Goal: Task Accomplishment & Management: Manage account settings

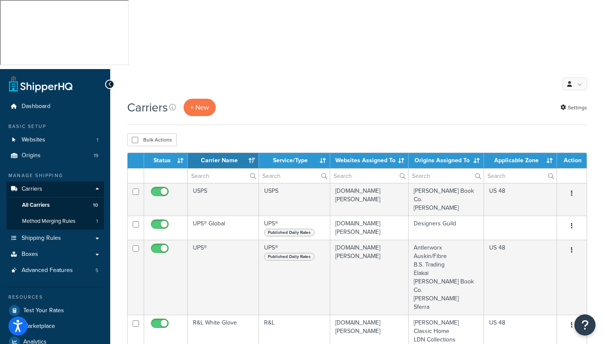
select select "15"
click at [39, 148] on link "Origins 19" at bounding box center [54, 156] width 97 height 16
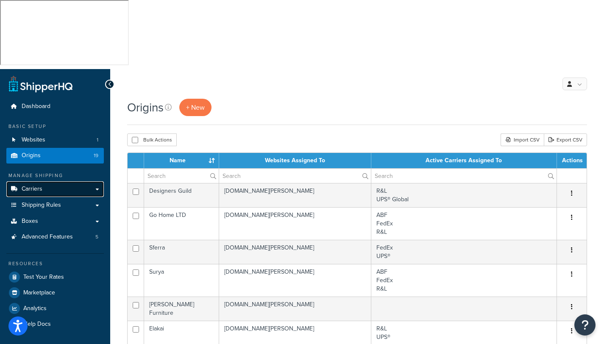
click at [36, 186] on span "Carriers" at bounding box center [32, 189] width 21 height 7
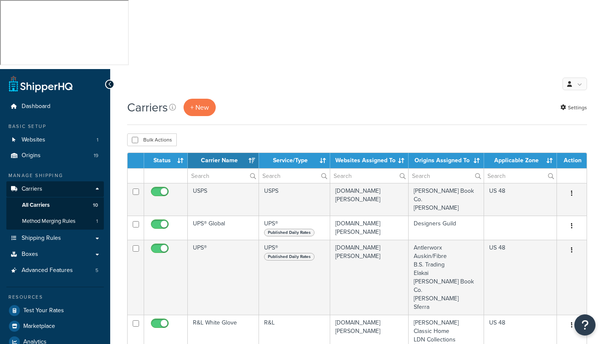
select select "15"
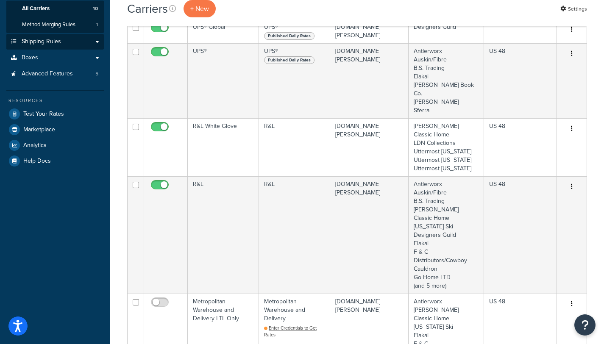
scroll to position [64, 0]
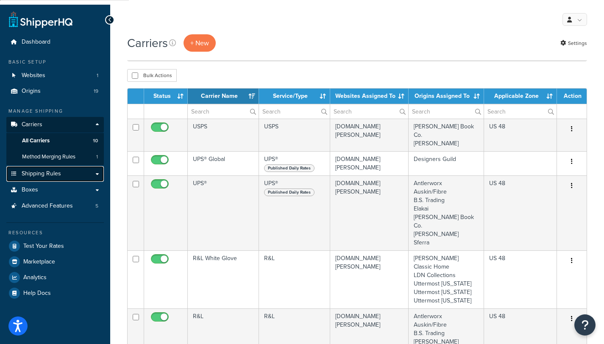
click at [55, 170] on span "Shipping Rules" at bounding box center [41, 173] width 39 height 7
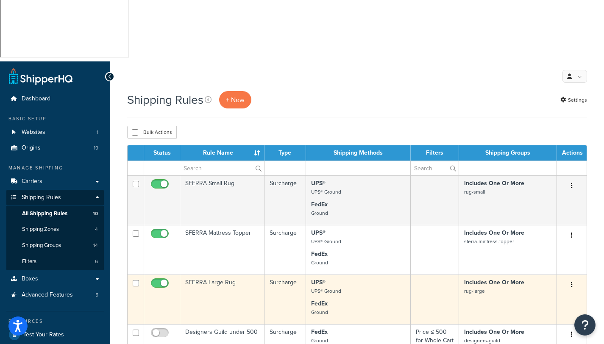
scroll to position [111, 0]
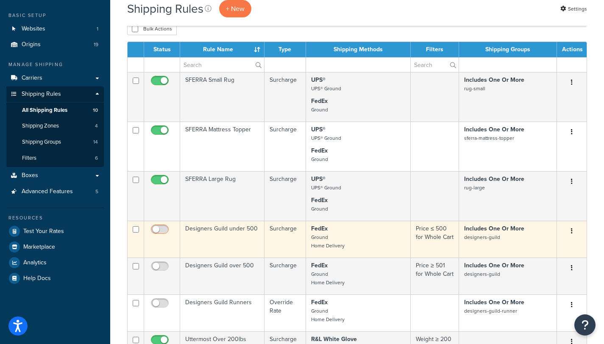
click at [159, 226] on input "checkbox" at bounding box center [160, 231] width 23 height 11
checkbox input "true"
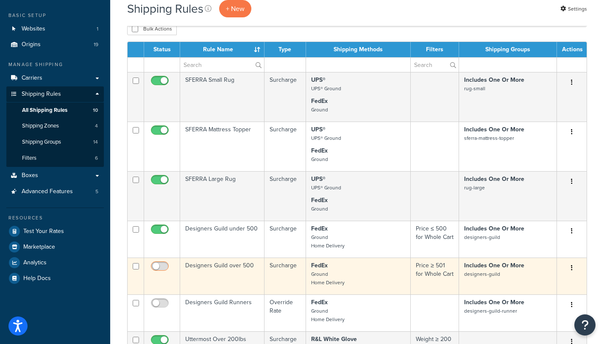
click at [163, 263] on input "checkbox" at bounding box center [160, 268] width 23 height 11
checkbox input "true"
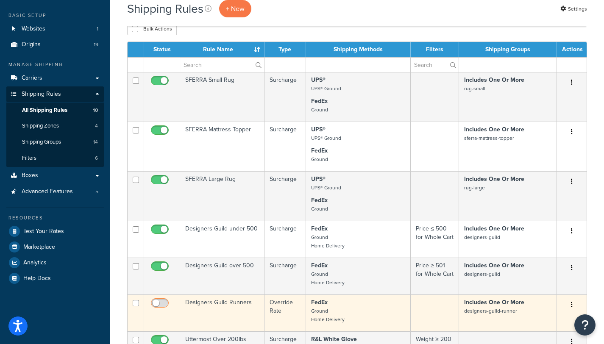
click at [164, 300] on input "checkbox" at bounding box center [160, 305] width 23 height 11
checkbox input "true"
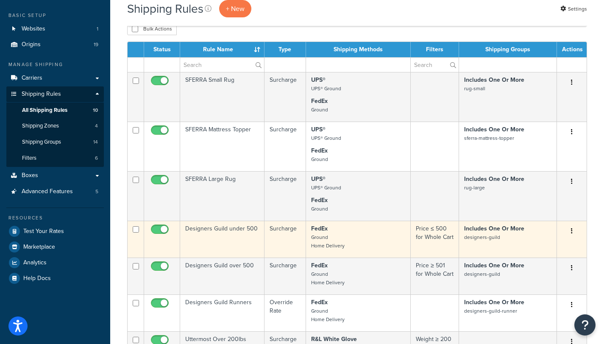
click at [338, 225] on p "FedEx Ground Home Delivery" at bounding box center [358, 237] width 94 height 25
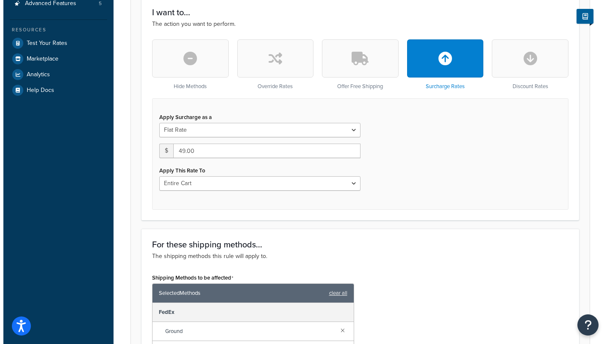
scroll to position [410, 0]
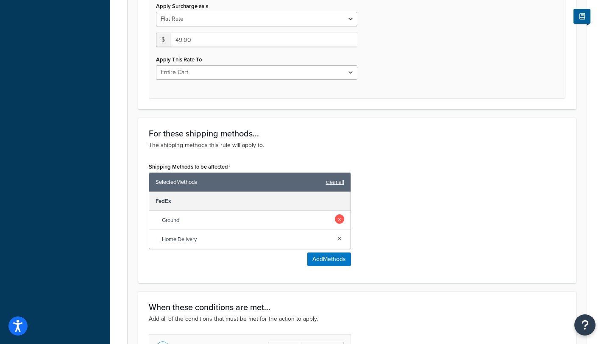
click at [339, 214] on link at bounding box center [339, 218] width 9 height 9
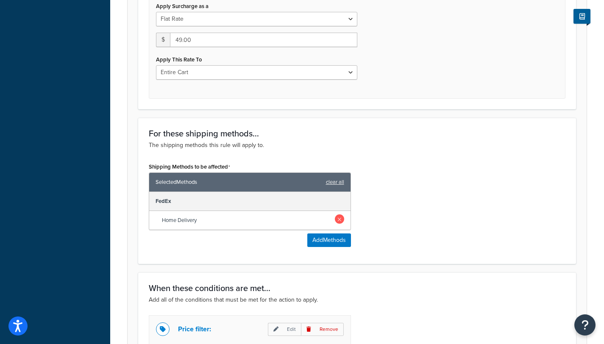
click at [339, 214] on link at bounding box center [339, 218] width 9 height 9
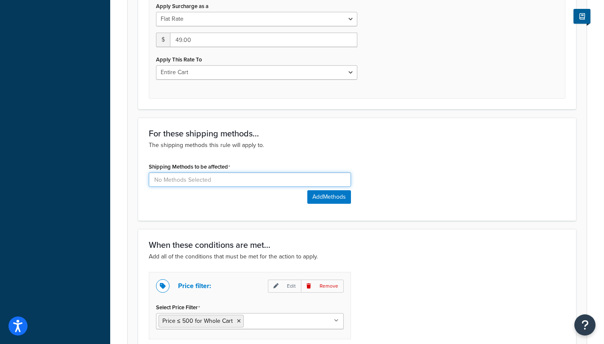
click at [210, 172] on input at bounding box center [250, 179] width 202 height 14
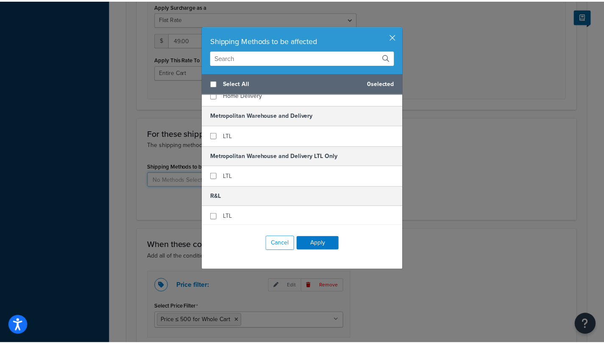
scroll to position [265, 0]
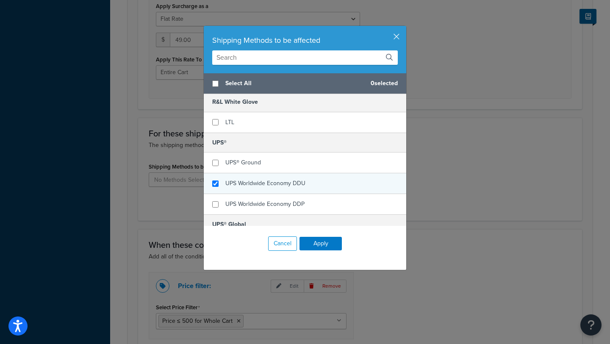
checkbox input "true"
click at [210, 179] on div "UPS Worldwide Economy DDU" at bounding box center [305, 183] width 203 height 21
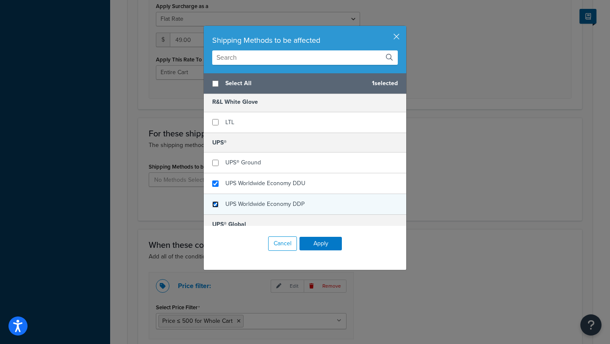
click at [214, 203] on input "checkbox" at bounding box center [215, 204] width 6 height 6
checkbox input "true"
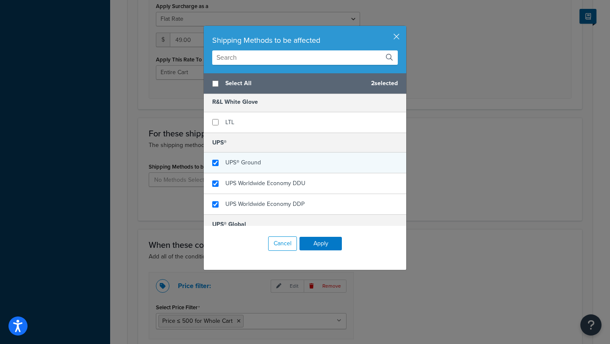
checkbox input "true"
click at [215, 159] on div "UPS® Ground" at bounding box center [305, 163] width 203 height 21
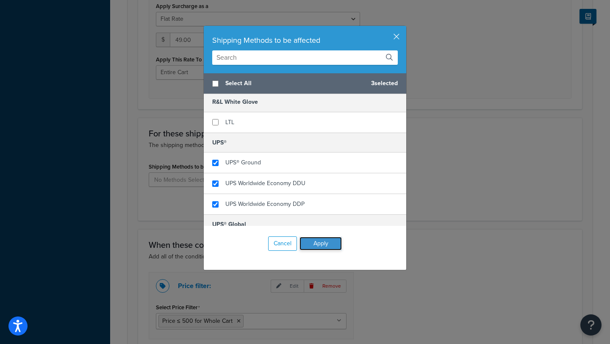
click at [318, 237] on button "Apply" at bounding box center [321, 244] width 42 height 14
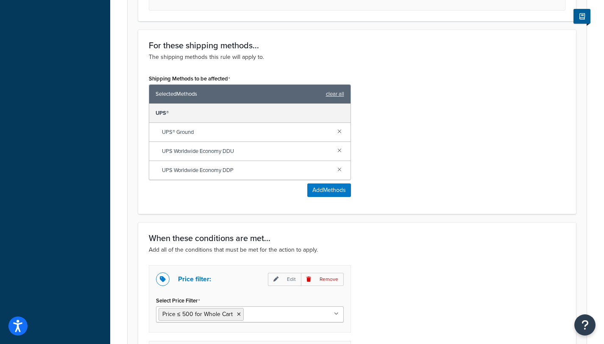
scroll to position [604, 0]
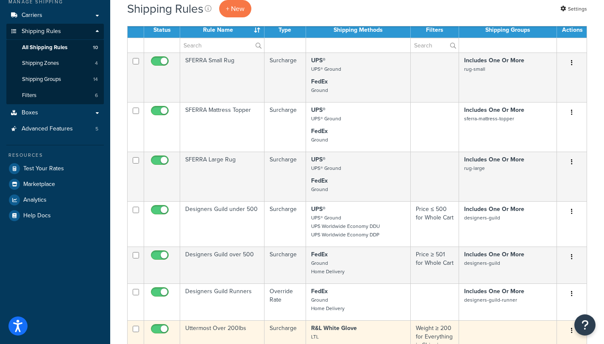
scroll to position [174, 0]
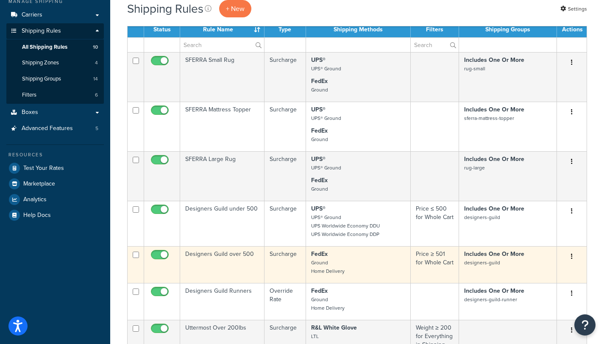
click at [224, 246] on td "Designers Guild over 500" at bounding box center [222, 264] width 84 height 37
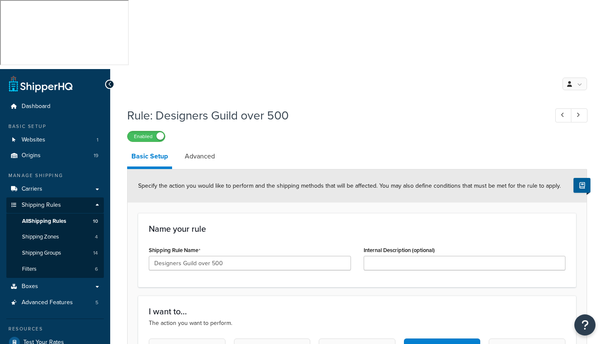
select select "PERCENTAGE"
select select "ORDER"
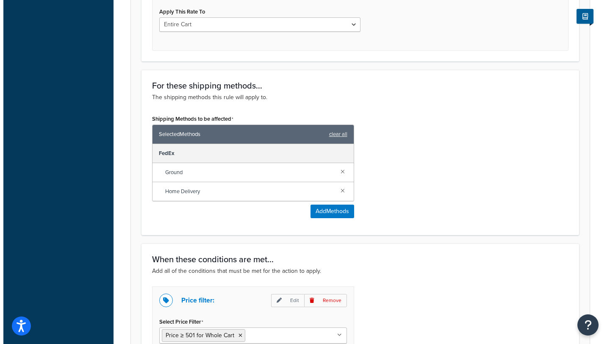
scroll to position [460, 0]
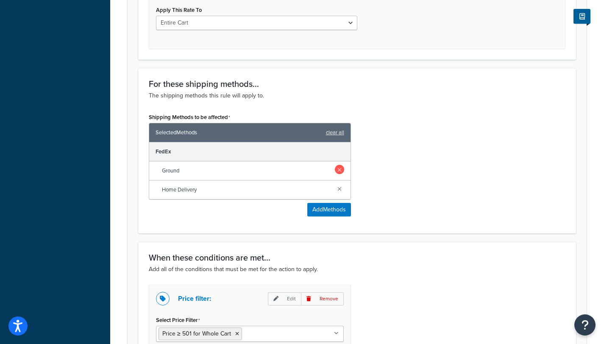
click at [339, 165] on link at bounding box center [339, 169] width 9 height 9
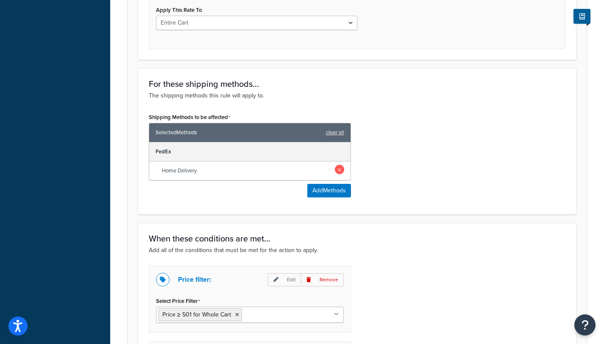
click at [340, 165] on link at bounding box center [339, 169] width 9 height 9
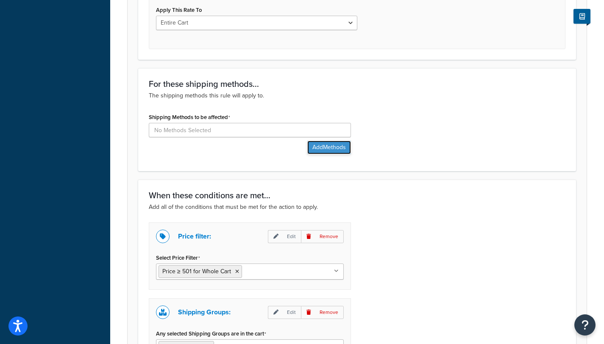
click at [329, 141] on button "Add Methods" at bounding box center [329, 148] width 44 height 14
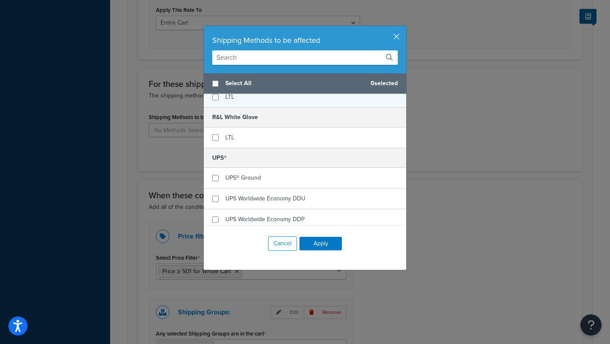
scroll to position [273, 0]
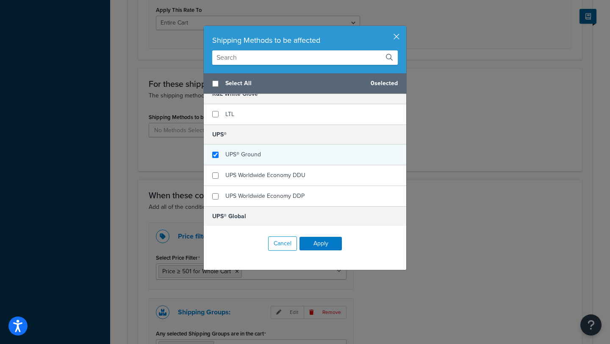
checkbox input "true"
click at [242, 152] on span "UPS® Ground" at bounding box center [243, 154] width 36 height 9
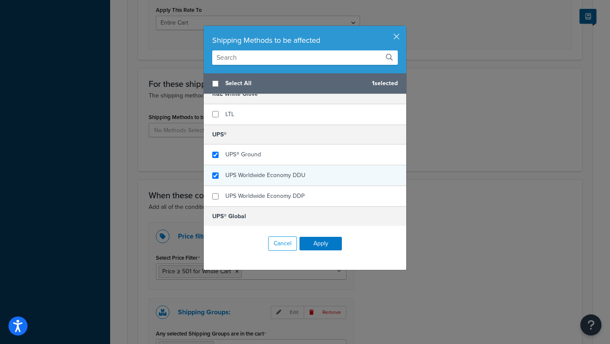
checkbox input "true"
click at [248, 175] on span "UPS Worldwide Economy DDU" at bounding box center [265, 175] width 80 height 9
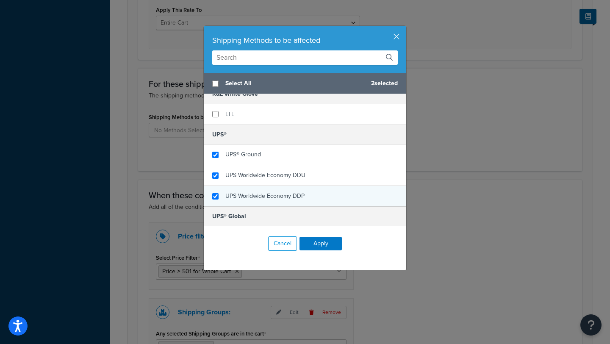
click at [251, 194] on span "UPS Worldwide Economy DDP" at bounding box center [264, 196] width 79 height 9
click at [212, 195] on input "checkbox" at bounding box center [215, 196] width 6 height 6
checkbox input "false"
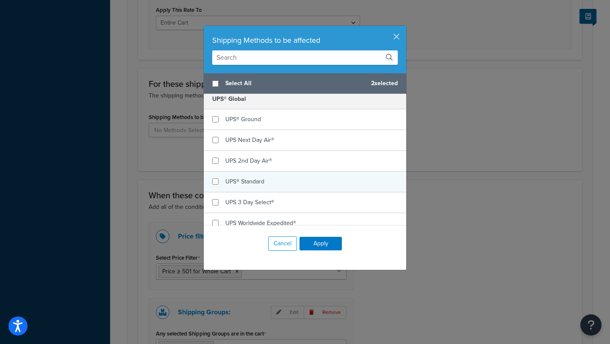
scroll to position [435, 0]
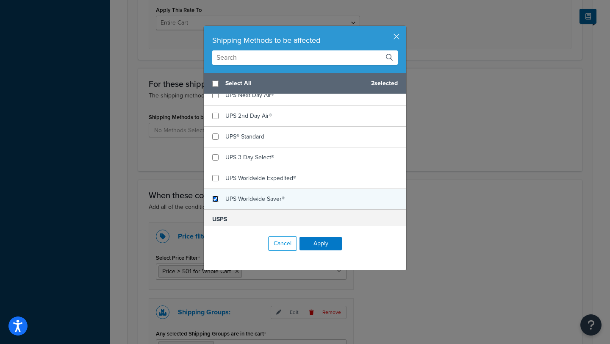
click at [212, 199] on input "checkbox" at bounding box center [215, 199] width 6 height 6
checkbox input "true"
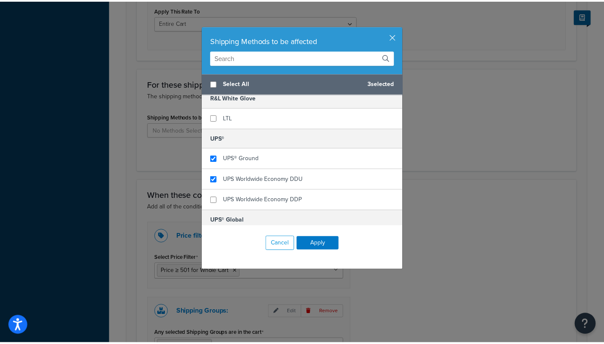
scroll to position [184, 0]
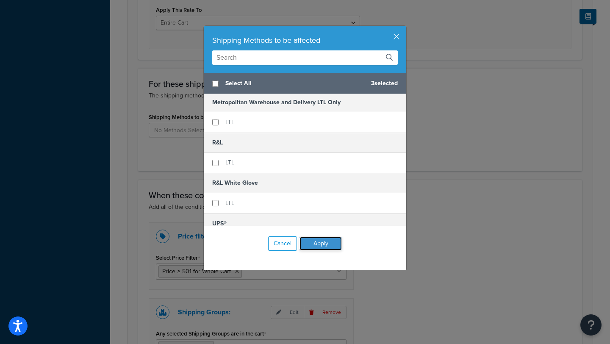
click at [320, 244] on button "Apply" at bounding box center [321, 244] width 42 height 14
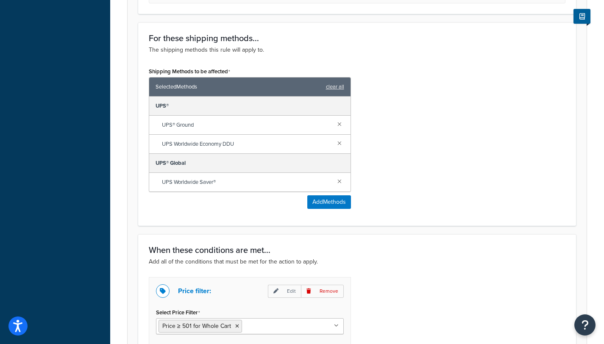
scroll to position [623, 0]
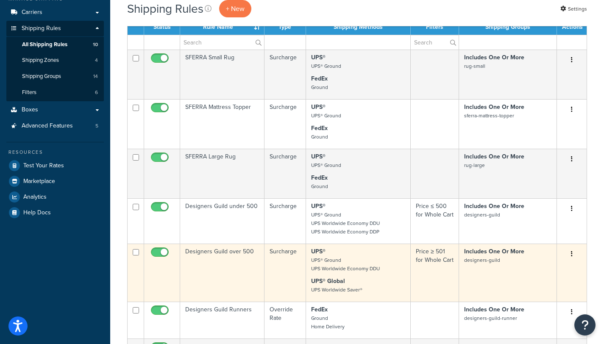
scroll to position [182, 0]
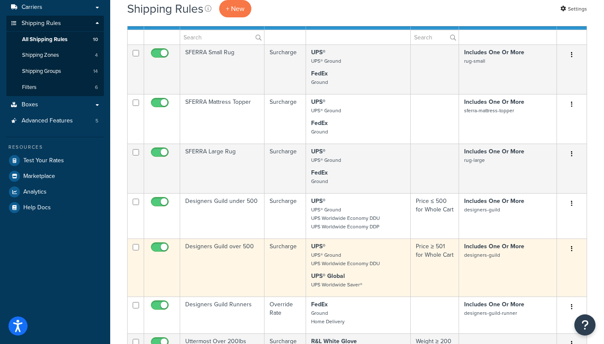
click at [339, 239] on td "UPS® UPS® Ground UPS Worldwide Economy DDU UPS® Global UPS Worldwide Saver®" at bounding box center [358, 268] width 105 height 58
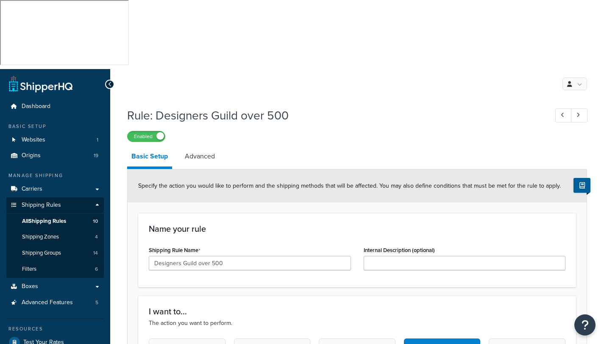
select select "PERCENTAGE"
select select "ORDER"
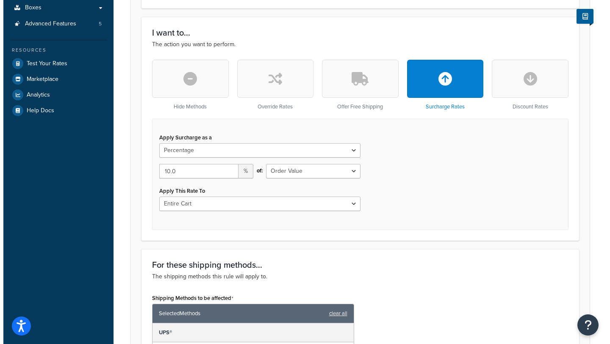
scroll to position [339, 0]
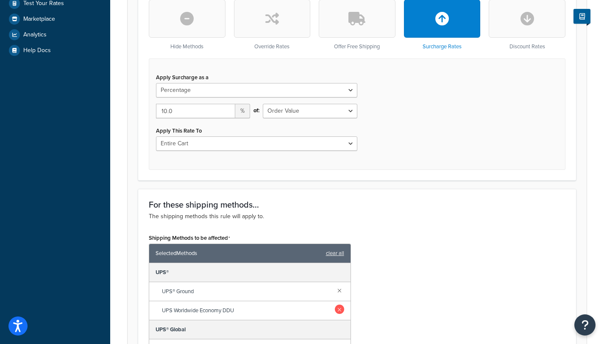
click at [339, 305] on link at bounding box center [339, 309] width 9 height 9
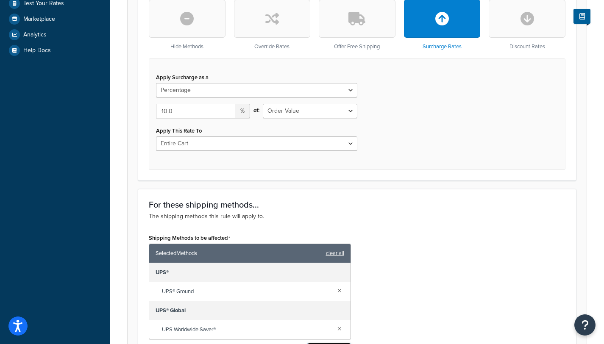
click at [321, 343] on button "Add Methods" at bounding box center [329, 350] width 44 height 14
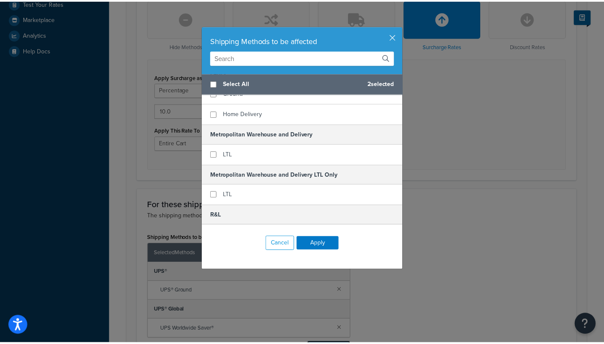
scroll to position [255, 0]
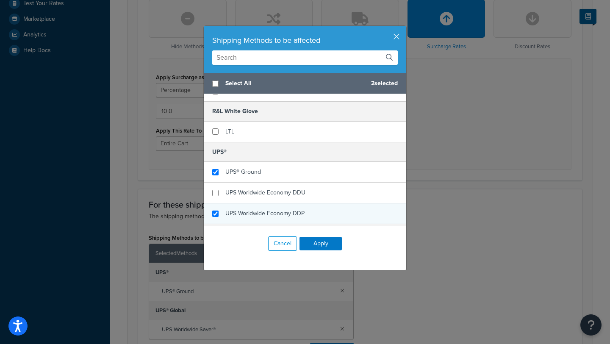
checkbox input "true"
click at [247, 208] on div "UPS Worldwide Economy DDP" at bounding box center [264, 214] width 79 height 12
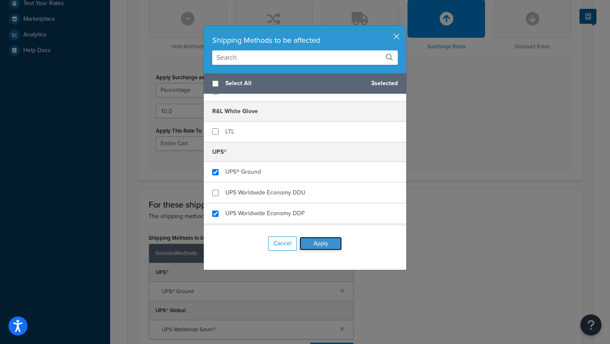
drag, startPoint x: 315, startPoint y: 242, endPoint x: 316, endPoint y: 247, distance: 5.7
click at [316, 247] on button "Apply" at bounding box center [321, 244] width 42 height 14
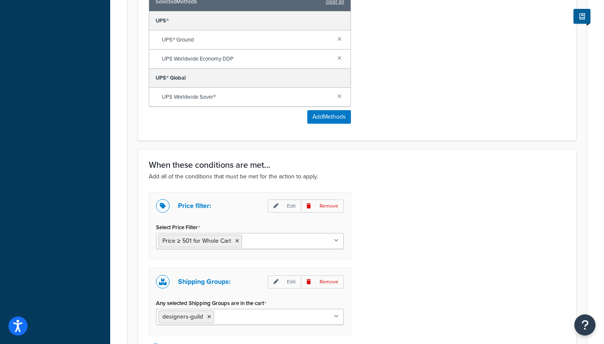
scroll to position [593, 0]
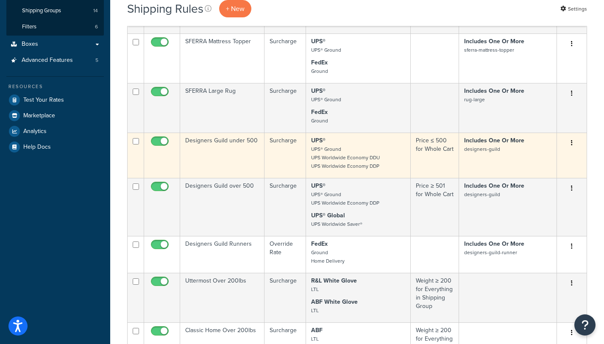
scroll to position [250, 0]
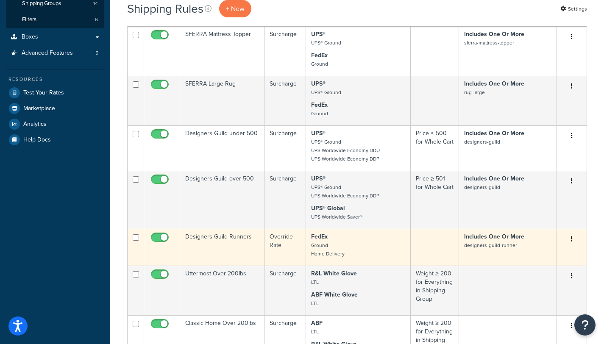
click at [327, 232] on strong "FedEx" at bounding box center [319, 236] width 17 height 9
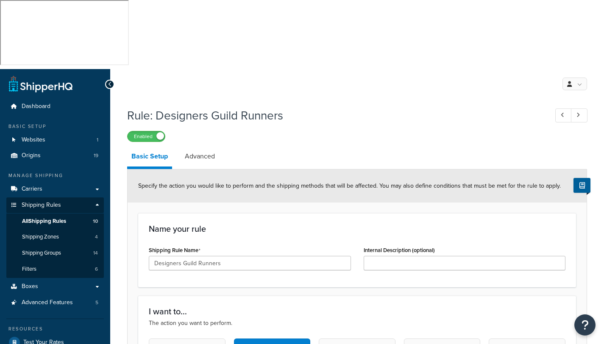
select select "ITEM"
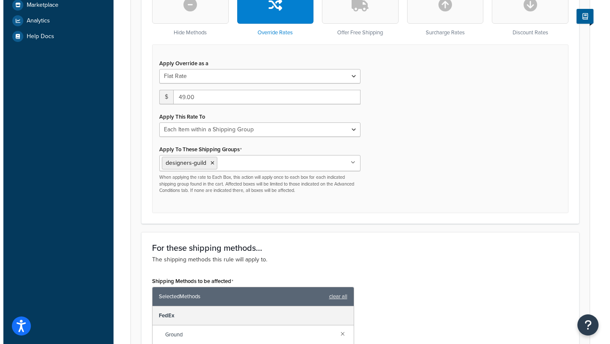
scroll to position [414, 0]
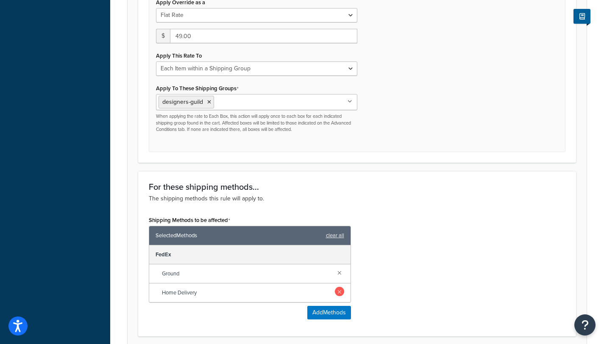
click at [341, 287] on link at bounding box center [339, 291] width 9 height 9
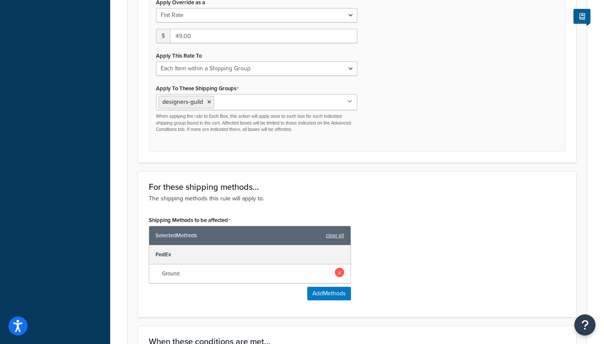
click at [337, 268] on link at bounding box center [339, 272] width 9 height 9
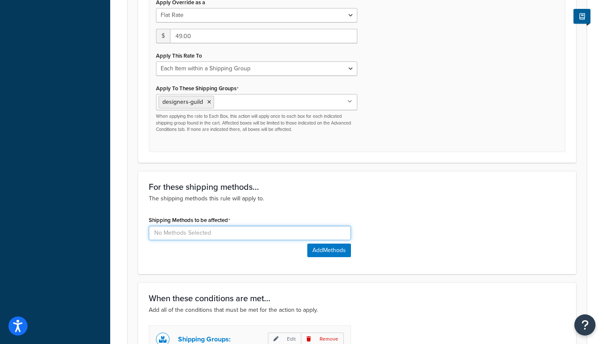
click at [216, 226] on input at bounding box center [250, 233] width 202 height 14
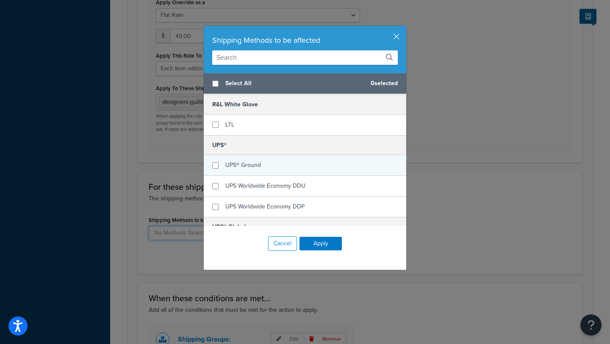
scroll to position [264, 0]
checkbox input "true"
click at [243, 163] on span "UPS® Ground" at bounding box center [243, 163] width 36 height 9
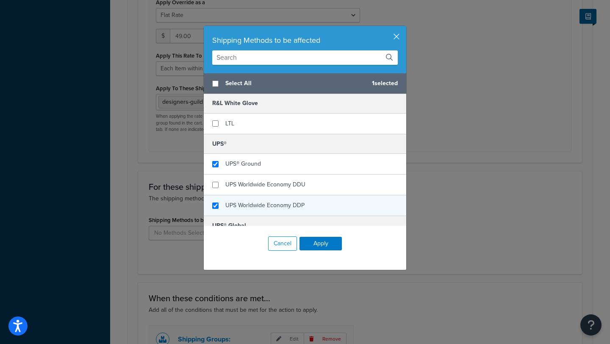
checkbox input "true"
click at [251, 203] on span "UPS Worldwide Economy DDP" at bounding box center [264, 205] width 79 height 9
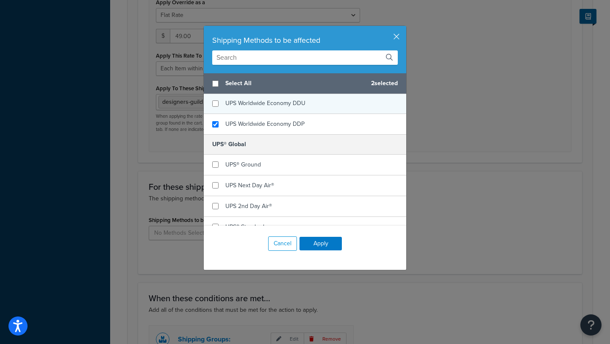
scroll to position [405, 0]
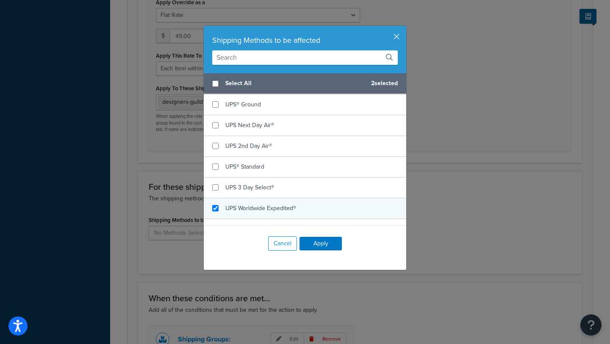
click at [249, 206] on span "UPS Worldwide Expedited®" at bounding box center [260, 208] width 71 height 9
checkbox input "false"
click at [239, 209] on span "UPS Worldwide Expedited®" at bounding box center [260, 208] width 71 height 9
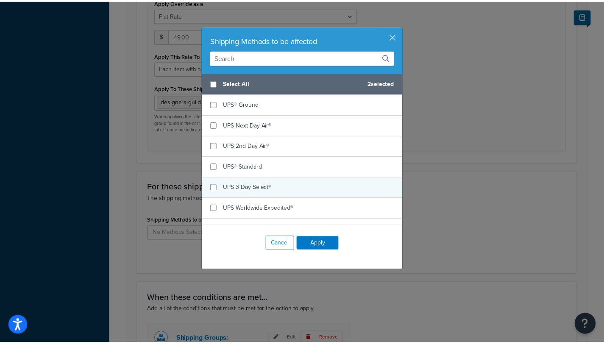
scroll to position [470, 0]
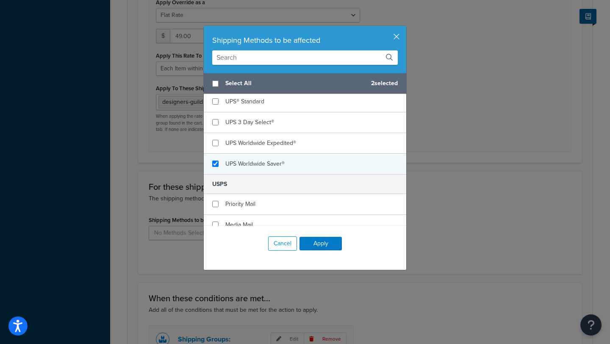
checkbox input "true"
click at [252, 166] on span "UPS Worldwide Saver®" at bounding box center [254, 163] width 59 height 9
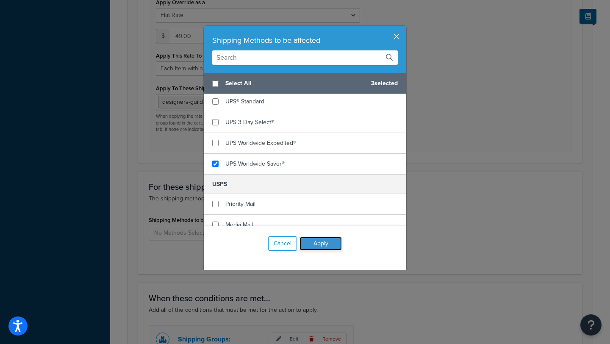
click at [316, 243] on button "Apply" at bounding box center [321, 244] width 42 height 14
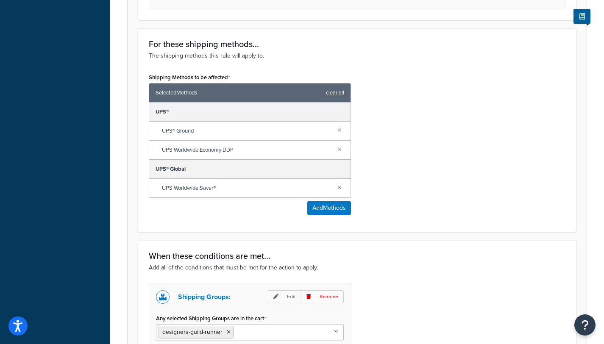
scroll to position [559, 0]
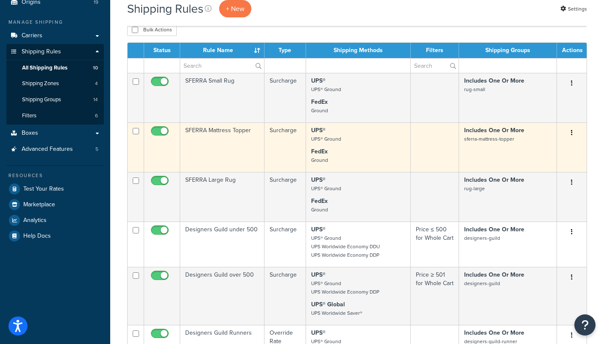
scroll to position [154, 0]
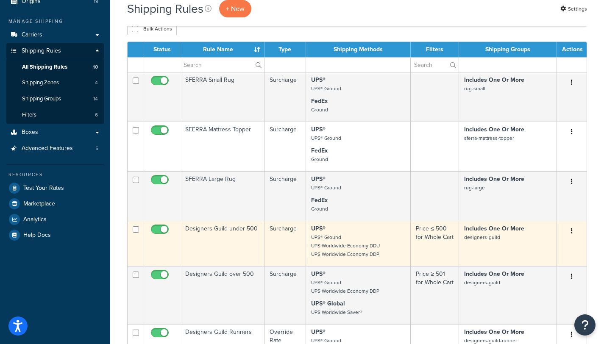
click at [339, 233] on small "UPS® Ground UPS Worldwide Economy DDU UPS Worldwide Economy DDP" at bounding box center [345, 245] width 69 height 25
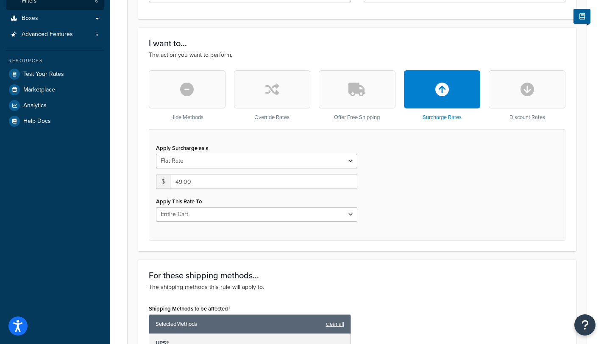
scroll to position [390, 0]
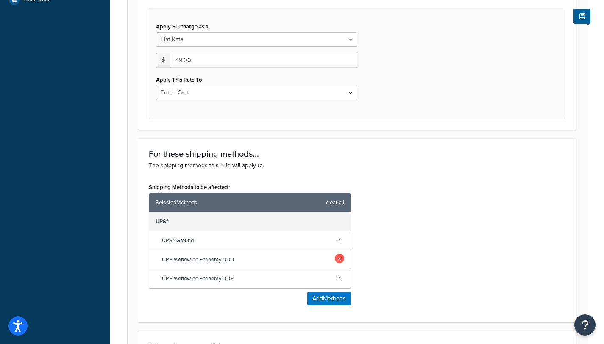
click at [339, 254] on link at bounding box center [339, 258] width 9 height 9
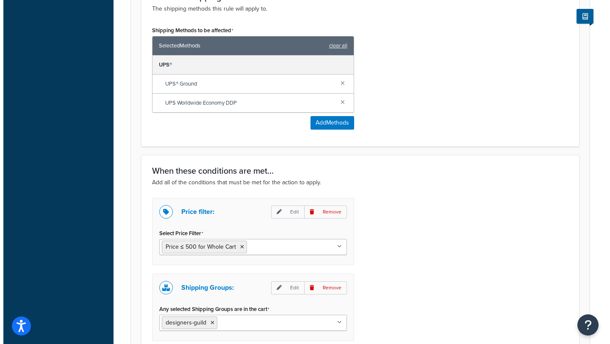
scroll to position [472, 0]
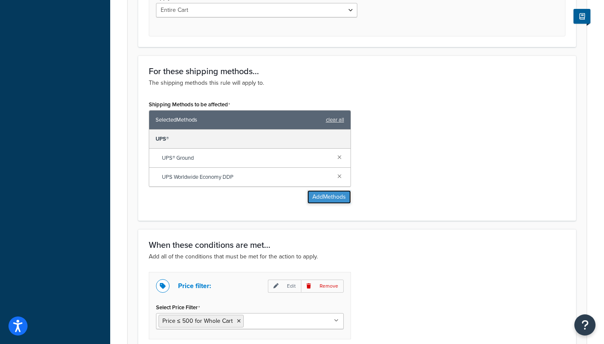
click at [332, 190] on button "Add Methods" at bounding box center [329, 197] width 44 height 14
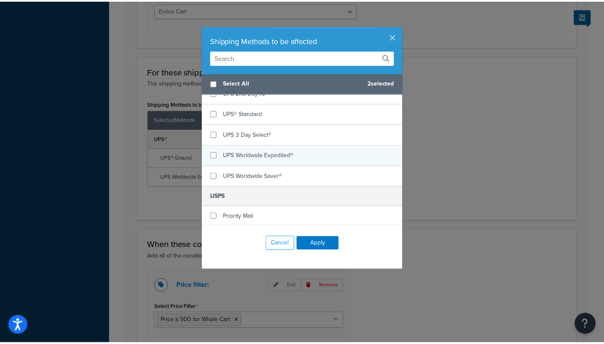
scroll to position [480, 0]
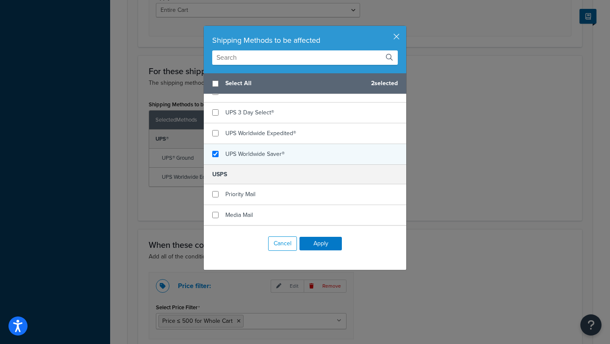
checkbox input "true"
click at [258, 155] on span "UPS Worldwide Saver®" at bounding box center [254, 154] width 59 height 9
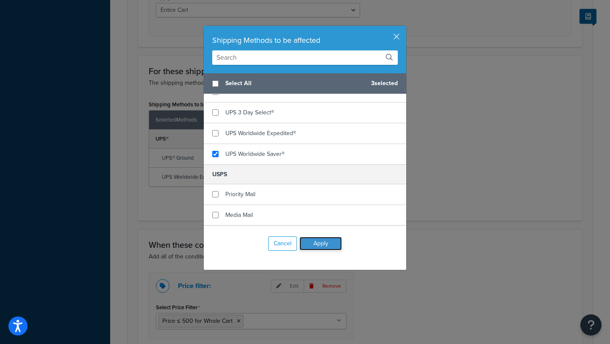
click at [317, 239] on button "Apply" at bounding box center [321, 244] width 42 height 14
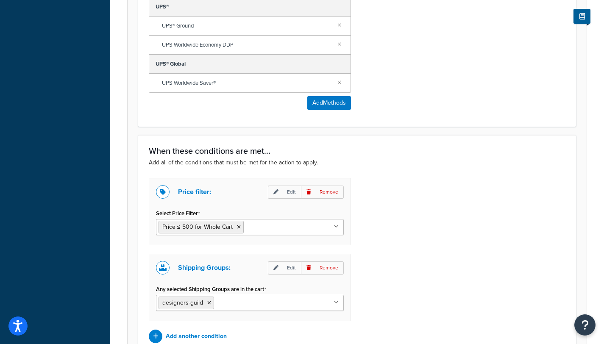
scroll to position [623, 0]
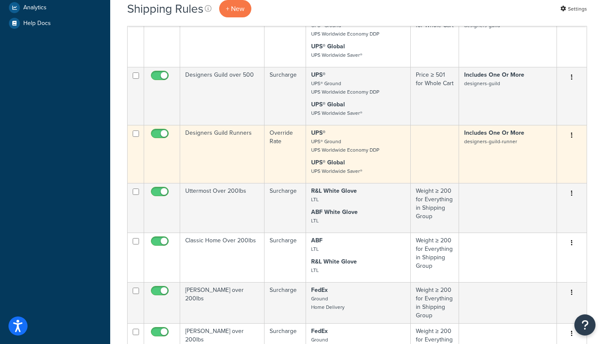
scroll to position [370, 0]
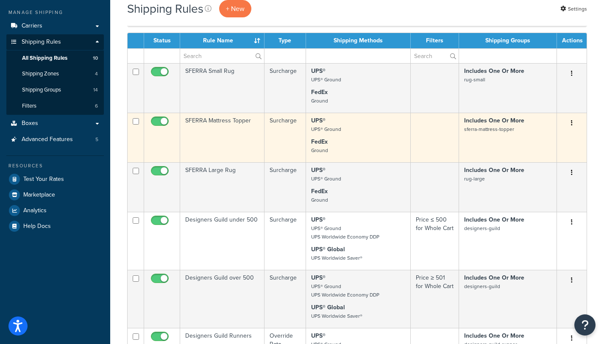
scroll to position [167, 0]
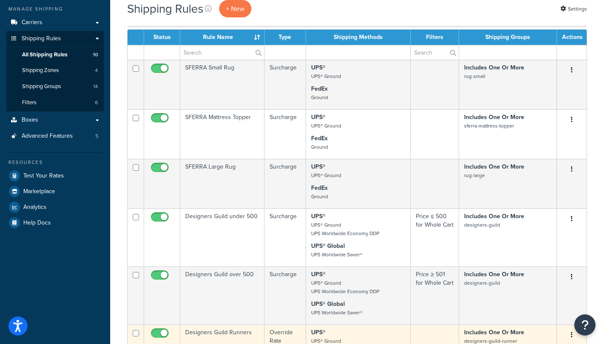
click at [491, 328] on strong "Includes One Or More" at bounding box center [494, 332] width 60 height 9
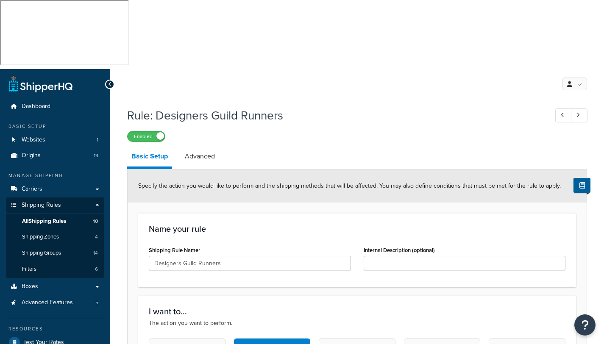
select select "ITEM"
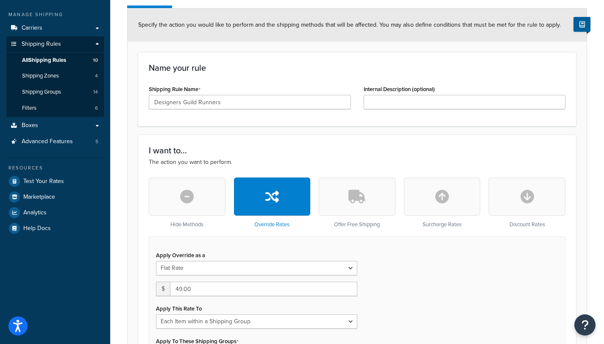
scroll to position [3, 0]
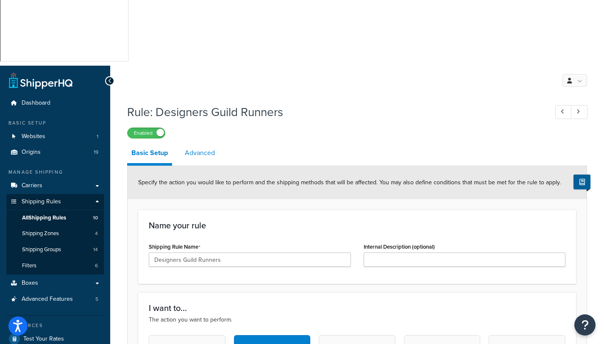
click at [202, 143] on link "Advanced" at bounding box center [199, 153] width 39 height 20
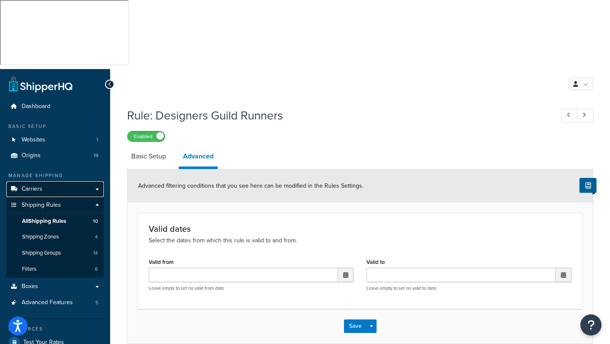
click at [28, 186] on span "Carriers" at bounding box center [32, 189] width 21 height 7
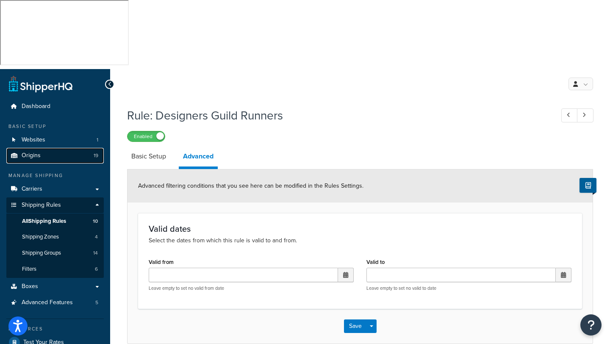
click at [25, 152] on span "Origins" at bounding box center [31, 155] width 19 height 7
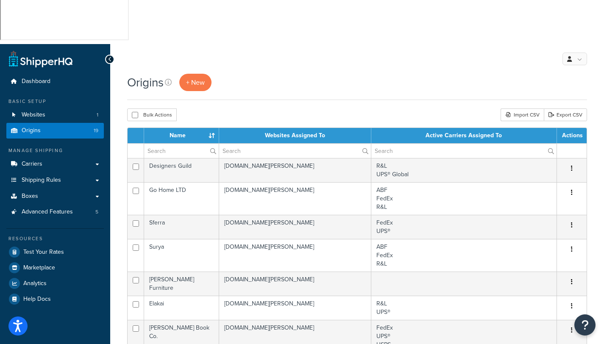
scroll to position [25, 0]
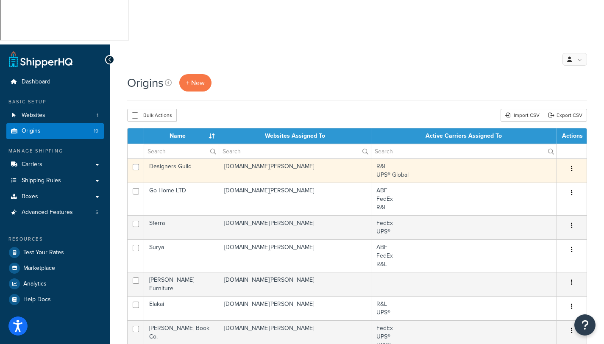
click at [273, 158] on td "[DOMAIN_NAME][PERSON_NAME]" at bounding box center [295, 170] width 152 height 24
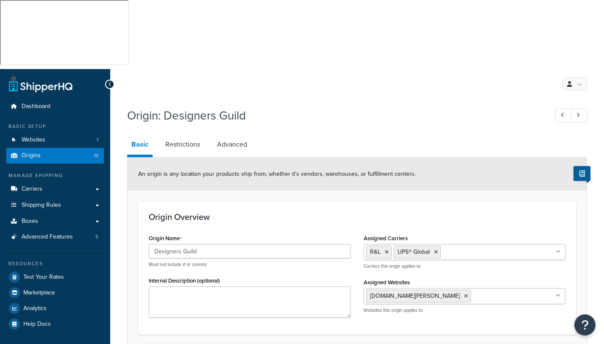
select select "1226"
click at [437, 250] on icon at bounding box center [436, 252] width 4 height 5
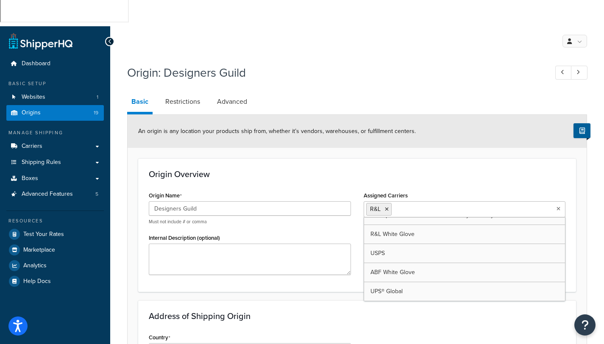
scroll to position [47, 0]
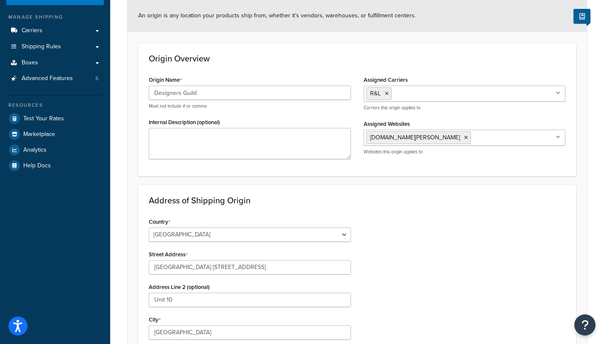
scroll to position [0, 0]
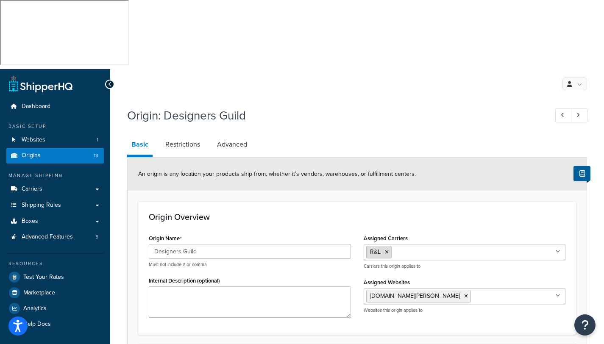
click at [388, 250] on icon at bounding box center [387, 252] width 4 height 5
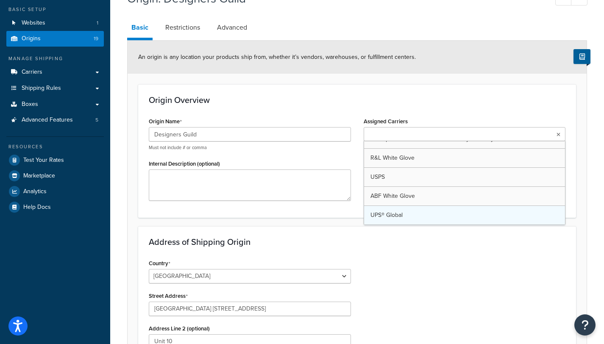
scroll to position [87, 0]
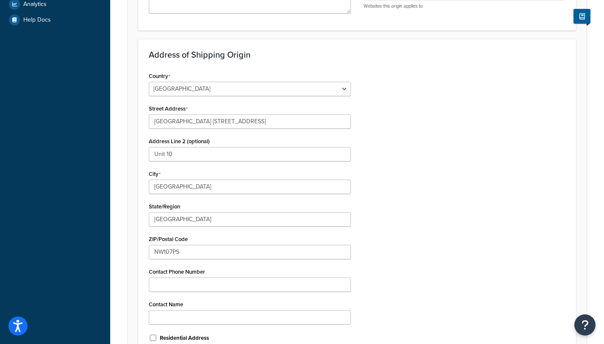
scroll to position [329, 0]
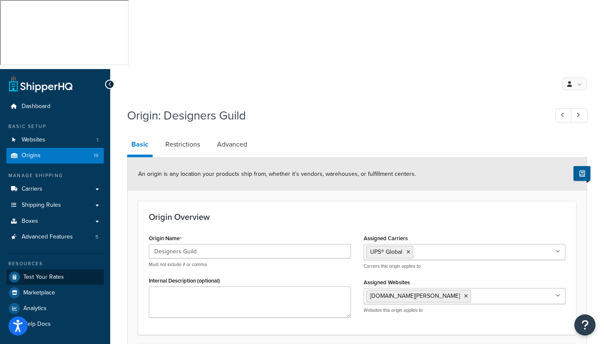
scroll to position [0, 0]
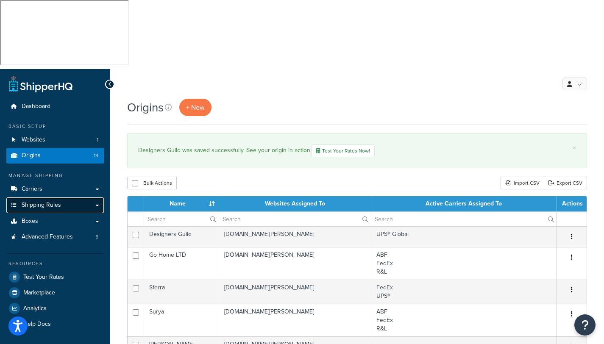
click at [48, 202] on span "Shipping Rules" at bounding box center [41, 205] width 39 height 7
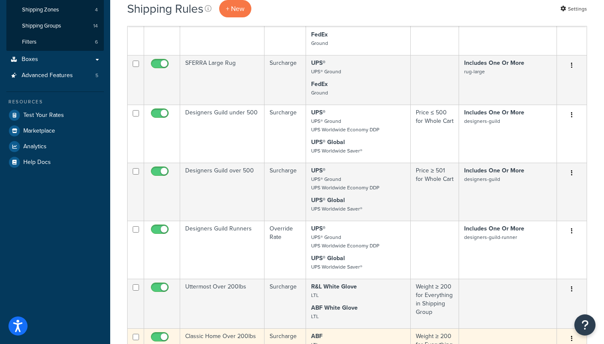
scroll to position [198, 0]
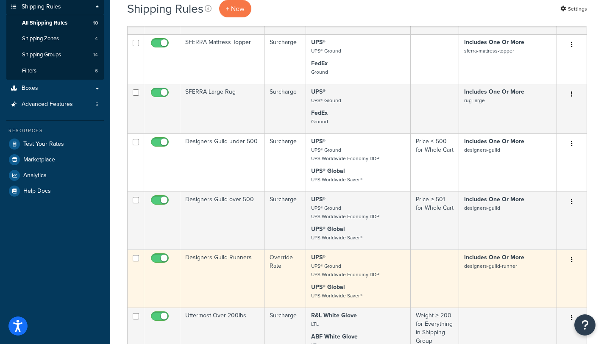
click at [258, 250] on td "Designers Guild Runners" at bounding box center [222, 279] width 84 height 58
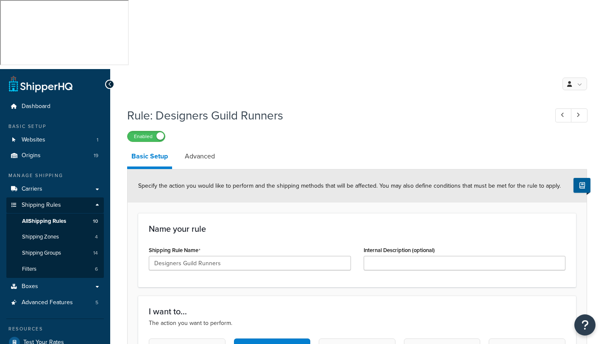
select select "ITEM"
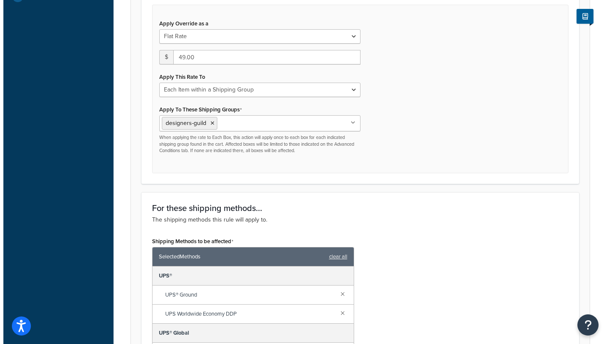
scroll to position [421, 0]
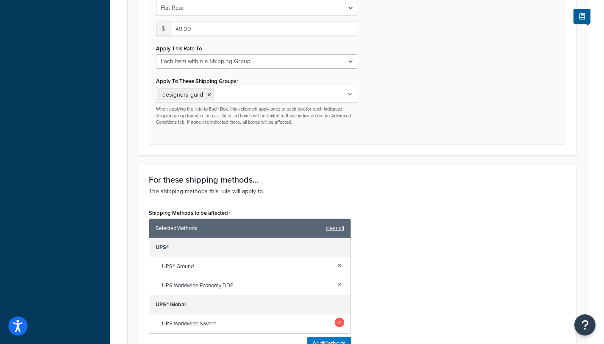
click at [342, 318] on link at bounding box center [339, 322] width 9 height 9
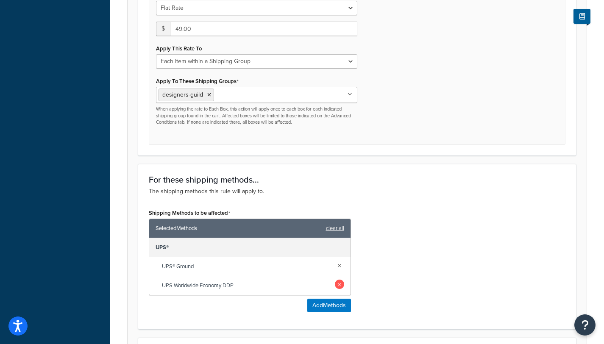
click at [338, 280] on link at bounding box center [339, 284] width 9 height 9
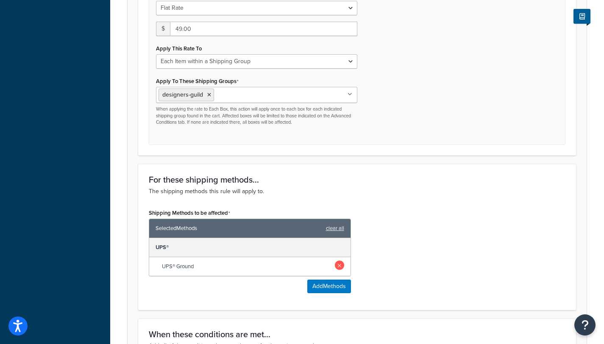
click at [340, 261] on link at bounding box center [339, 265] width 9 height 9
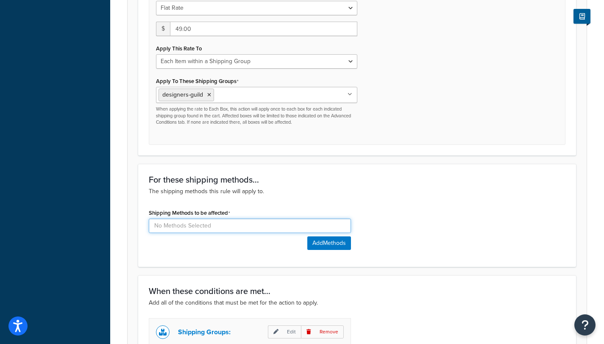
click at [250, 219] on input at bounding box center [250, 226] width 202 height 14
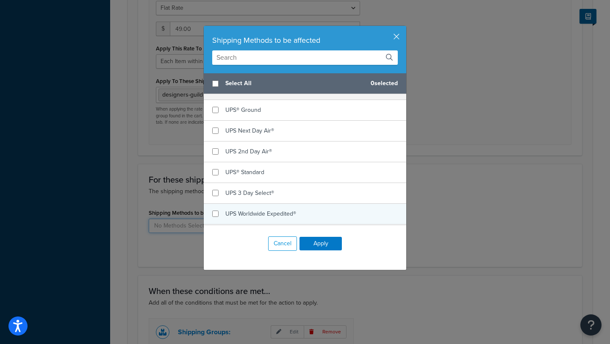
scroll to position [347, 0]
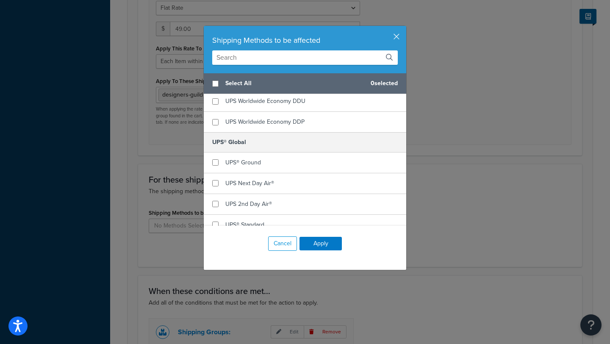
click at [236, 143] on h5 "UPS® Global" at bounding box center [305, 142] width 203 height 20
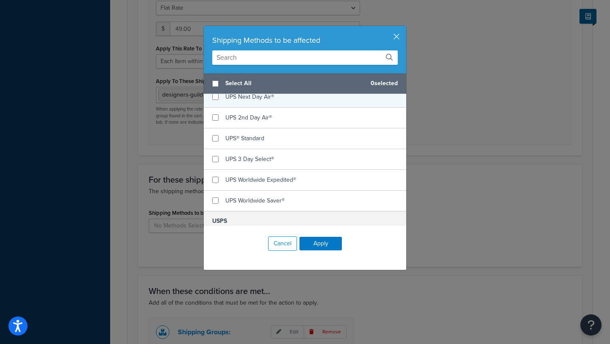
scroll to position [441, 0]
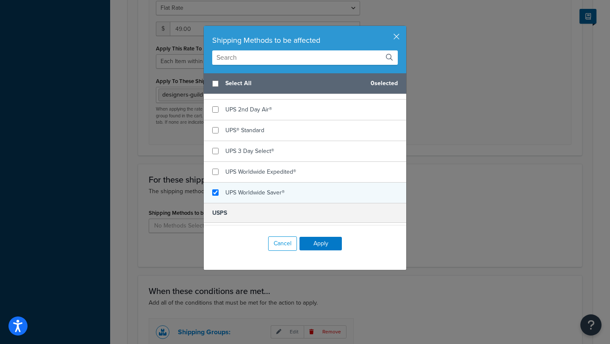
checkbox input "true"
click at [242, 188] on span "UPS Worldwide Saver®" at bounding box center [254, 192] width 59 height 9
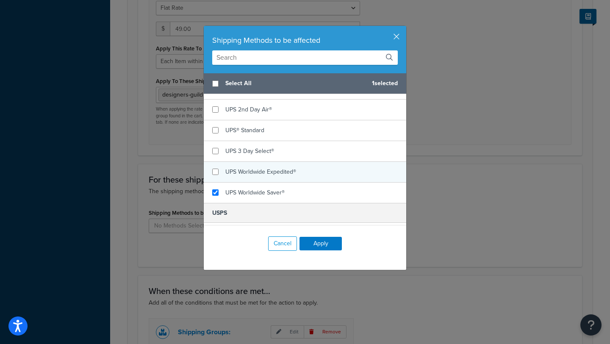
scroll to position [272, 0]
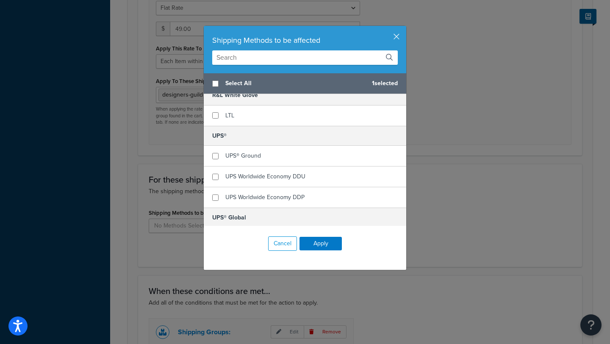
click at [233, 136] on h5 "UPS®" at bounding box center [305, 136] width 203 height 20
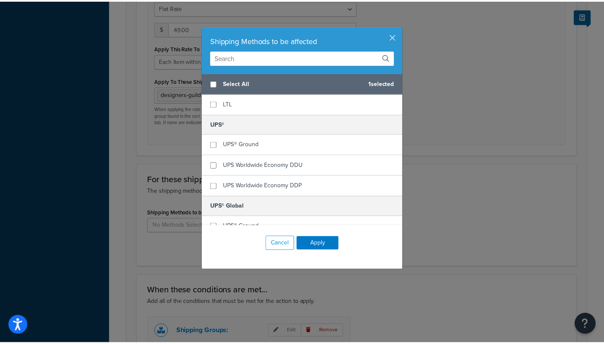
scroll to position [283, 0]
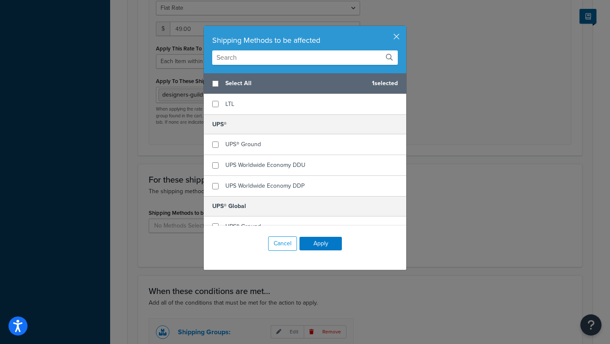
click at [233, 204] on h5 "UPS® Global" at bounding box center [305, 206] width 203 height 20
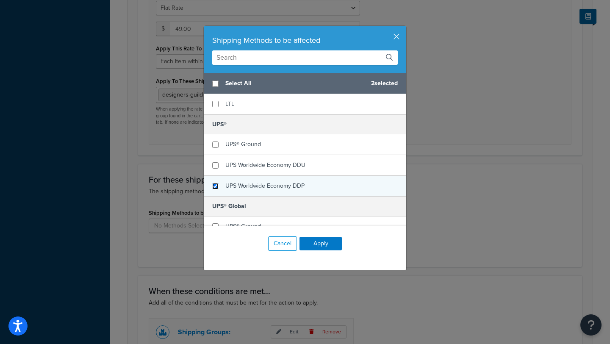
click at [214, 187] on input "checkbox" at bounding box center [215, 186] width 6 height 6
checkbox input "true"
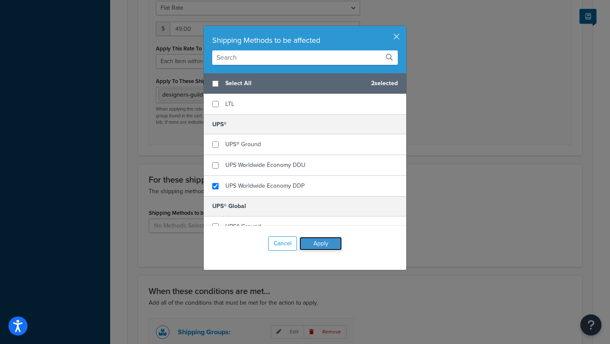
click at [324, 244] on button "Apply" at bounding box center [321, 244] width 42 height 14
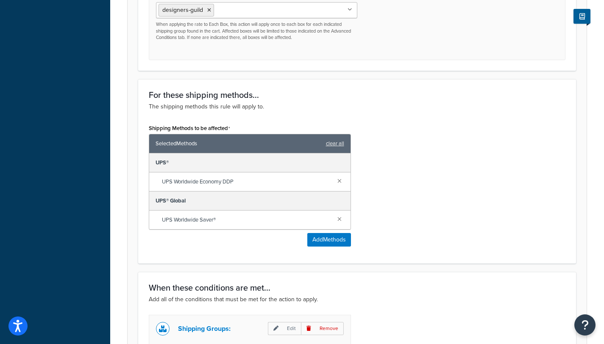
scroll to position [536, 0]
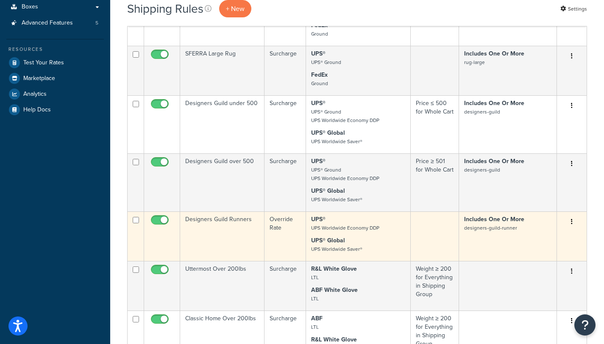
scroll to position [8, 0]
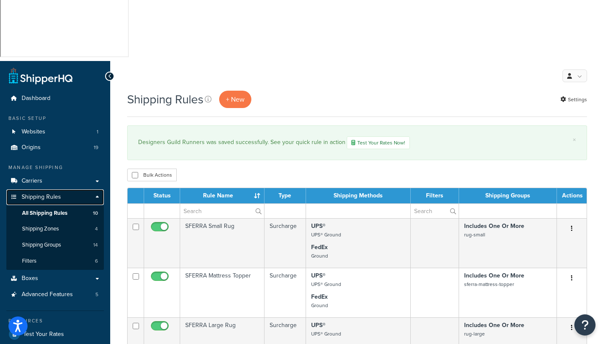
click at [48, 194] on span "Shipping Rules" at bounding box center [41, 197] width 39 height 7
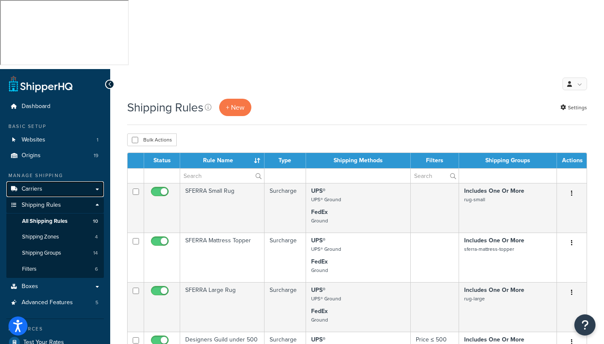
click at [31, 186] on span "Carriers" at bounding box center [32, 189] width 21 height 7
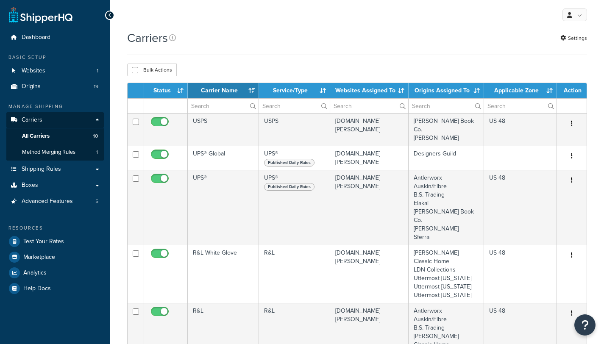
select select "15"
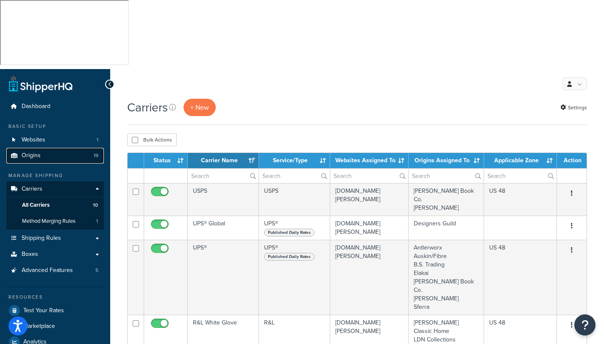
click at [35, 152] on span "Origins" at bounding box center [31, 155] width 19 height 7
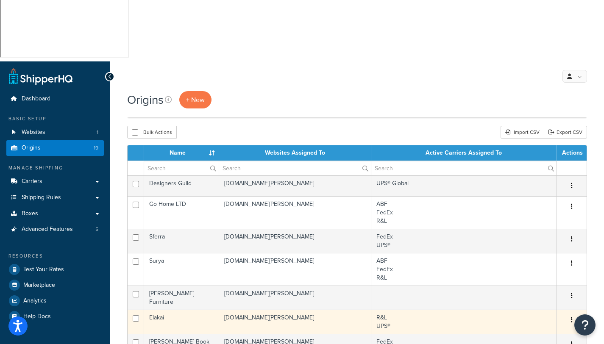
scroll to position [46, 0]
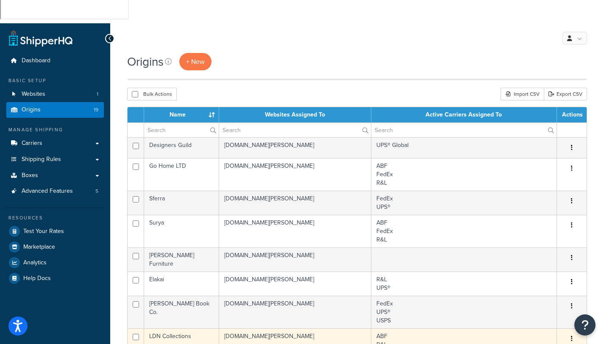
click at [386, 328] on td "ABF R&L R&L White Glove" at bounding box center [464, 344] width 186 height 33
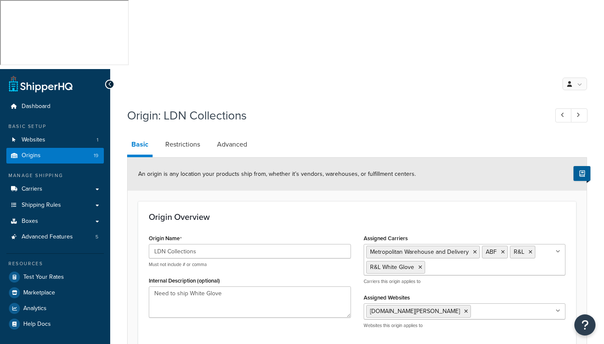
select select "5"
click at [474, 250] on icon at bounding box center [475, 252] width 4 height 5
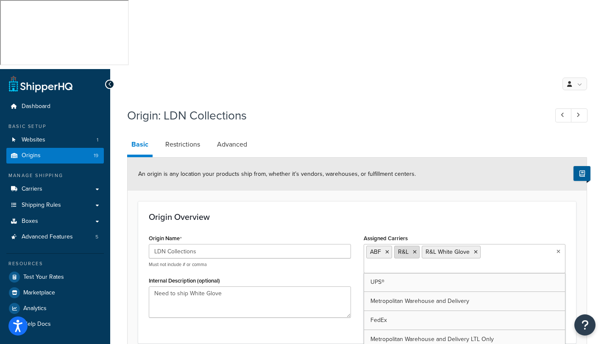
click at [417, 246] on li "R&L" at bounding box center [406, 252] width 25 height 13
click at [415, 250] on icon at bounding box center [415, 252] width 4 height 5
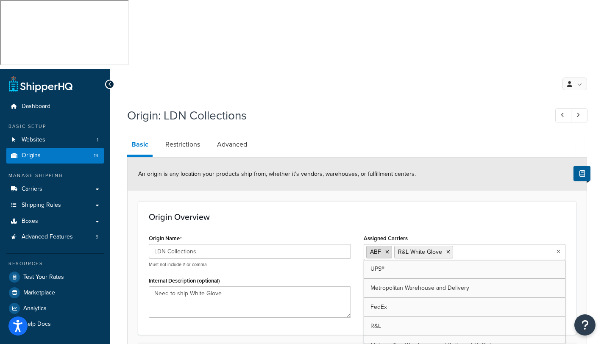
click at [387, 250] on icon at bounding box center [387, 252] width 4 height 5
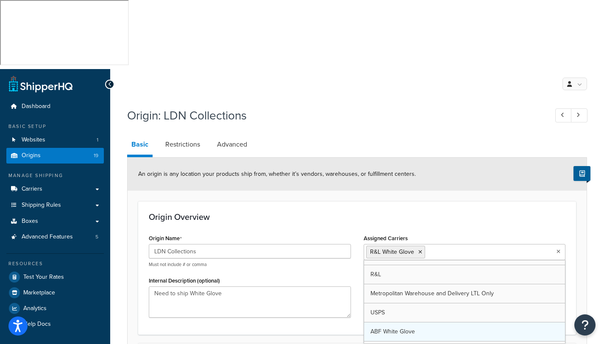
scroll to position [68, 0]
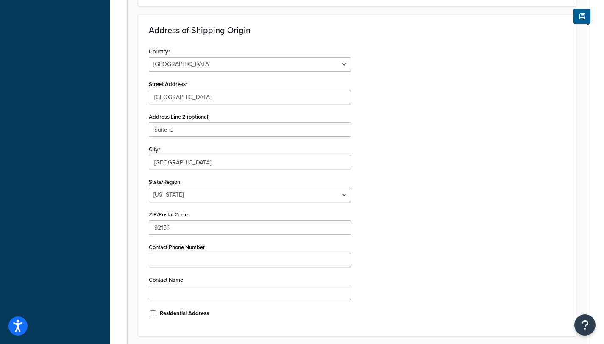
scroll to position [338, 0]
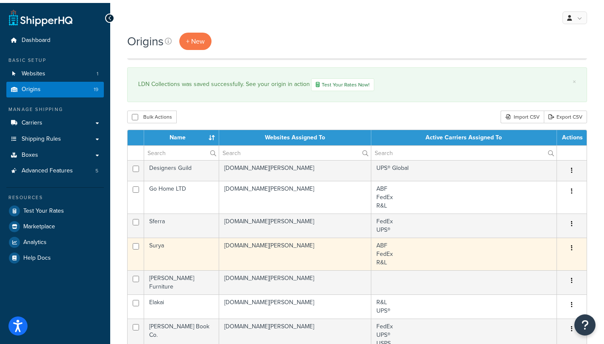
scroll to position [83, 0]
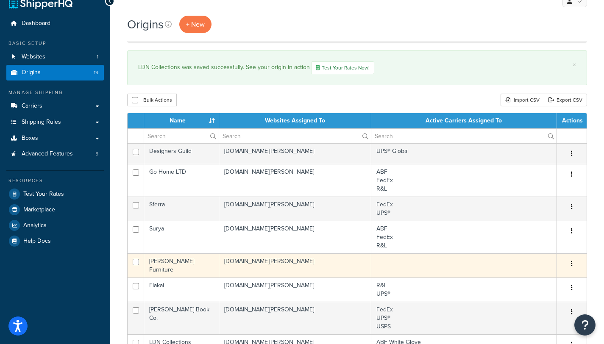
click at [393, 253] on td at bounding box center [464, 265] width 186 height 24
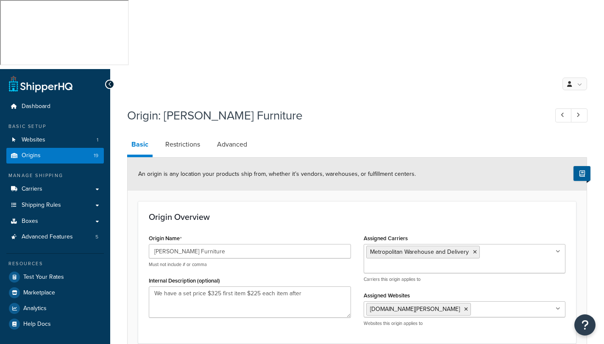
select select "46"
click at [474, 250] on icon at bounding box center [475, 252] width 4 height 5
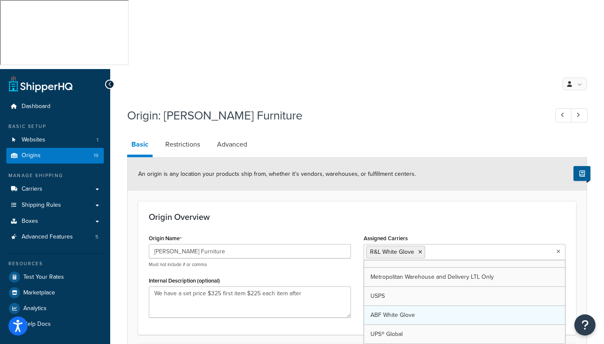
scroll to position [68, 0]
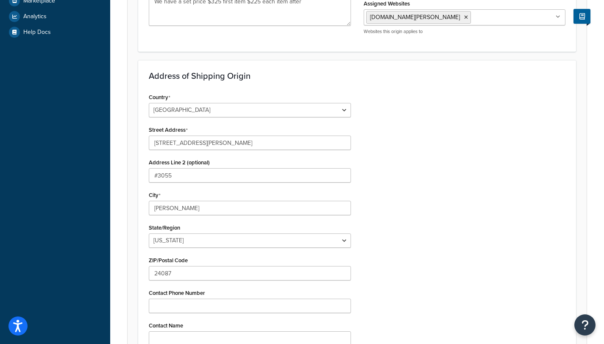
scroll to position [338, 0]
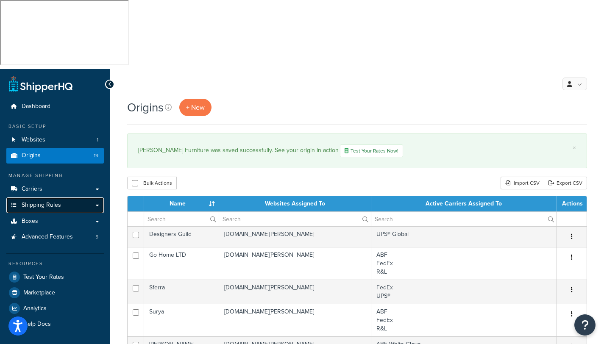
click at [46, 202] on span "Shipping Rules" at bounding box center [41, 205] width 39 height 7
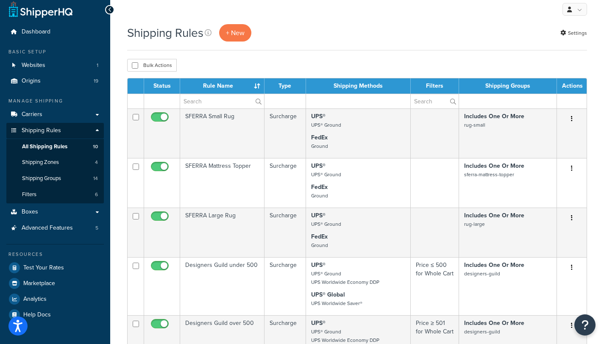
scroll to position [3, 0]
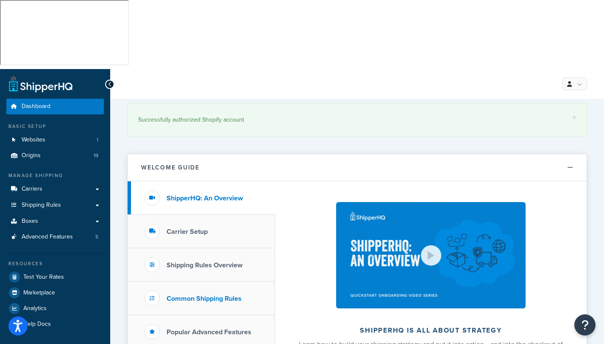
click at [218, 295] on h3 "Common Shipping Rules" at bounding box center [204, 299] width 75 height 8
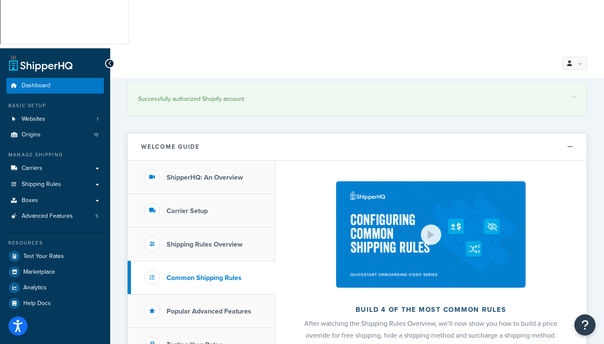
scroll to position [68, 0]
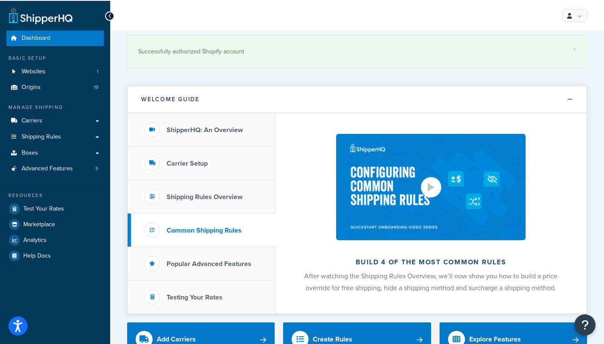
click at [392, 134] on img at bounding box center [430, 187] width 189 height 106
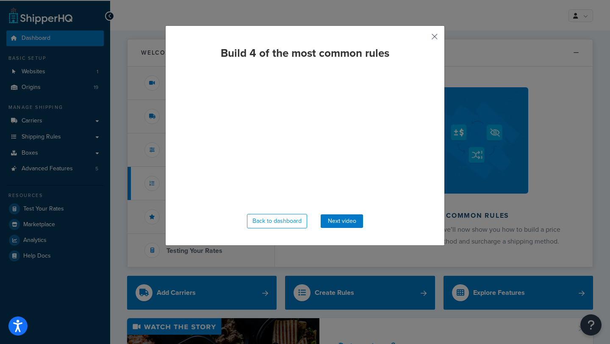
click at [423, 39] on button "button" at bounding box center [422, 40] width 2 height 2
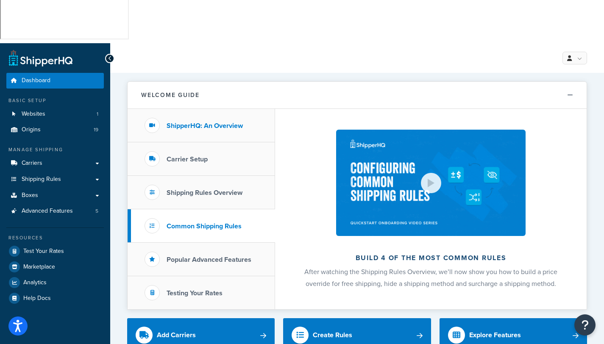
scroll to position [0, 0]
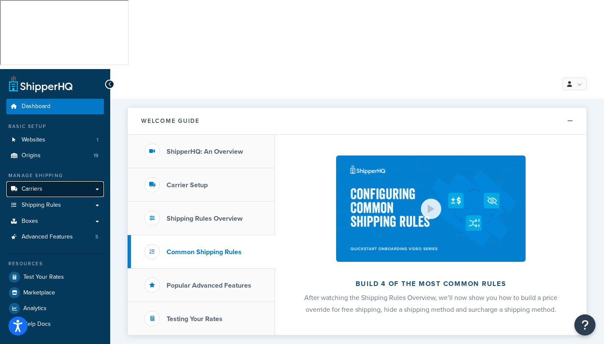
click at [36, 186] on span "Carriers" at bounding box center [32, 189] width 21 height 7
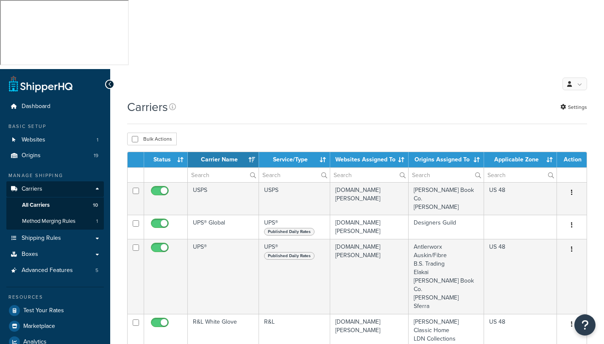
select select "15"
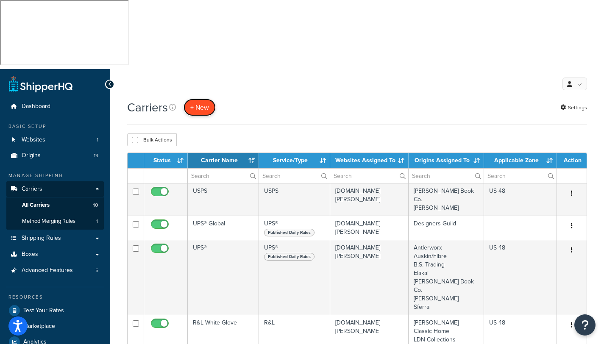
click at [200, 99] on button "+ New" at bounding box center [199, 107] width 32 height 17
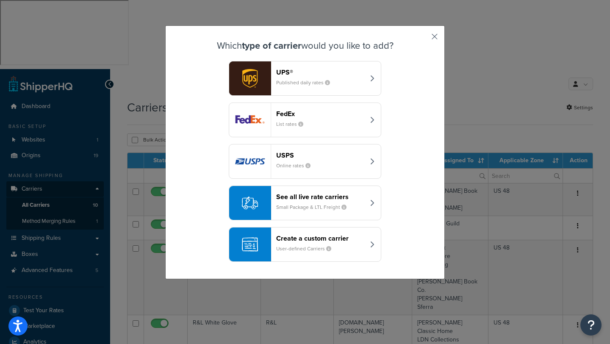
click at [423, 39] on button "button" at bounding box center [422, 40] width 2 height 2
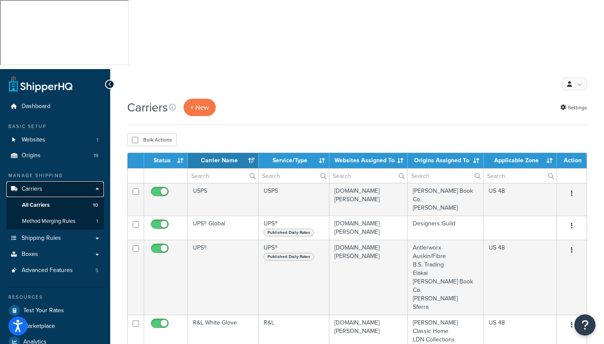
click at [39, 186] on span "Carriers" at bounding box center [32, 189] width 21 height 7
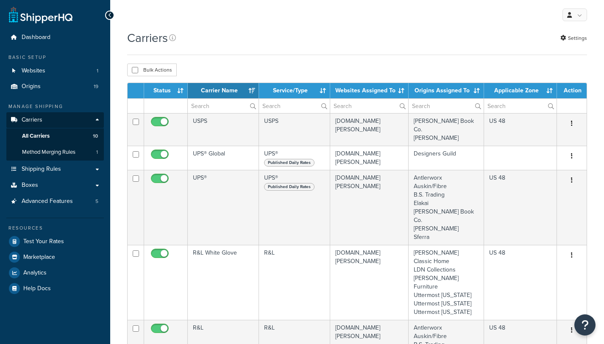
select select "15"
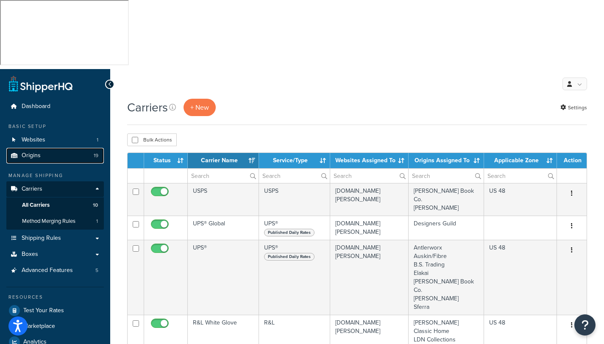
click at [35, 152] on span "Origins" at bounding box center [31, 155] width 19 height 7
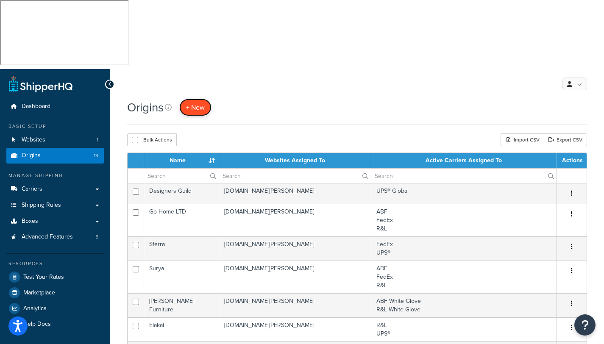
click at [189, 103] on span "+ New" at bounding box center [195, 108] width 19 height 10
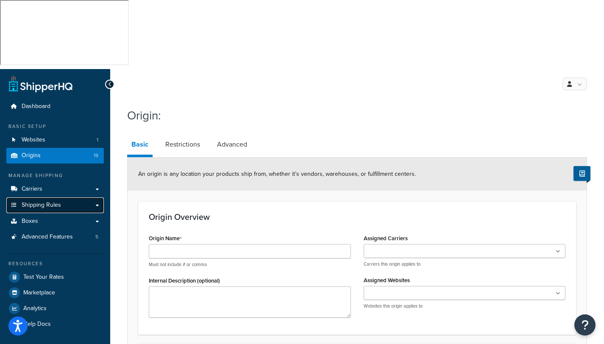
click at [47, 202] on span "Shipping Rules" at bounding box center [41, 205] width 39 height 7
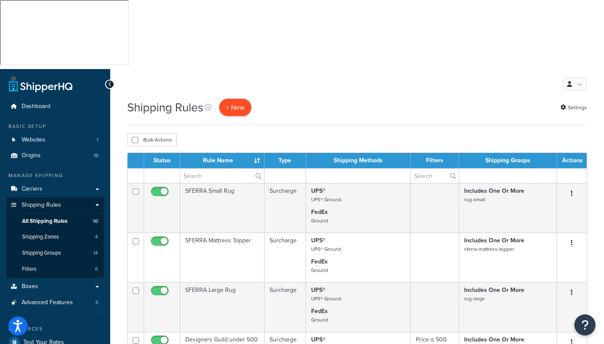
click at [239, 99] on p "+ New" at bounding box center [235, 107] width 32 height 17
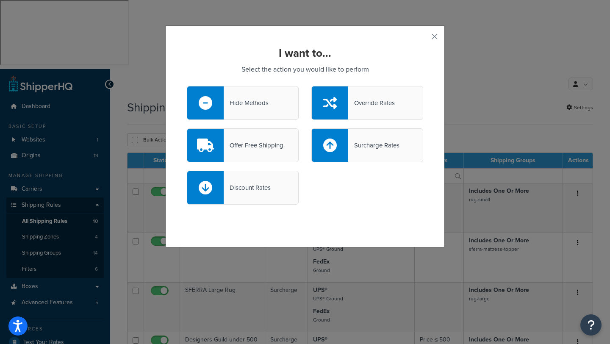
click at [245, 98] on div "Hide Methods" at bounding box center [246, 103] width 45 height 12
click at [0, 0] on input "Hide Methods" at bounding box center [0, 0] width 0 height 0
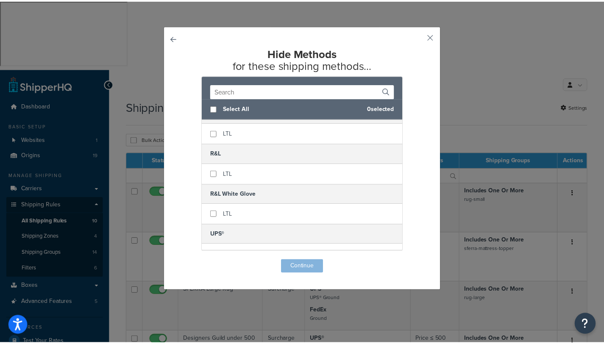
scroll to position [201, 0]
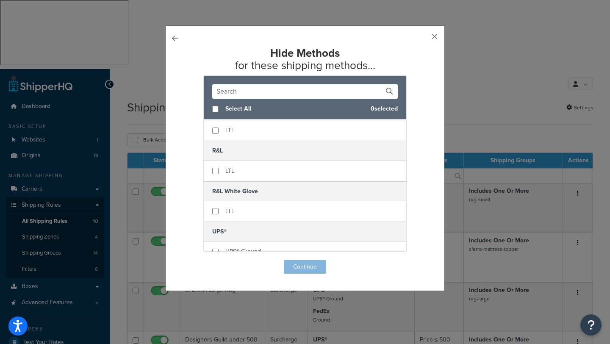
click at [423, 39] on button "button" at bounding box center [422, 40] width 2 height 2
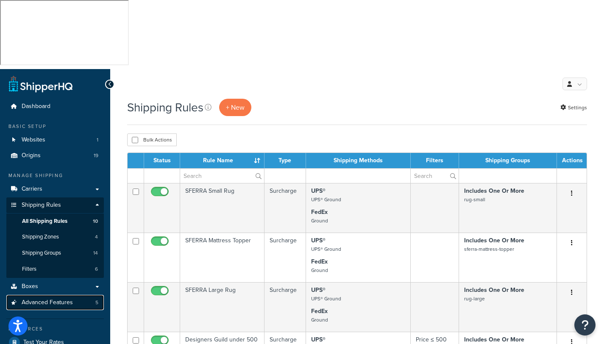
click at [48, 299] on span "Advanced Features" at bounding box center [47, 302] width 51 height 7
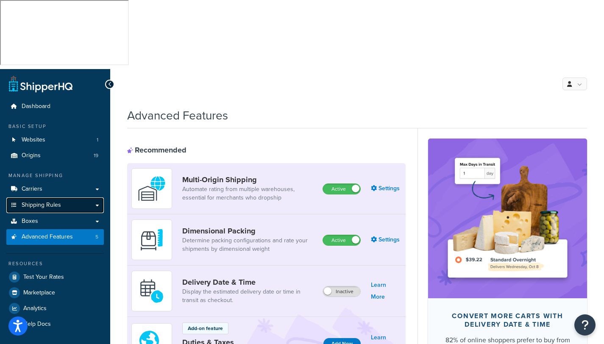
click at [42, 202] on span "Shipping Rules" at bounding box center [41, 205] width 39 height 7
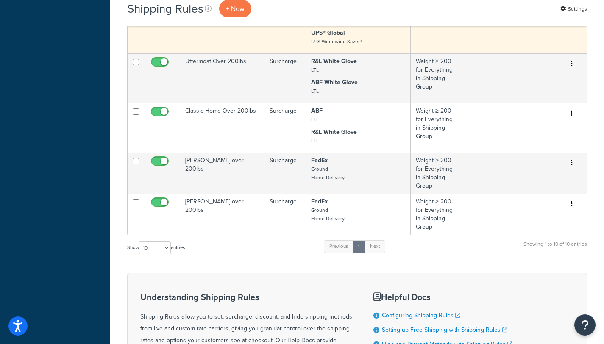
scroll to position [506, 0]
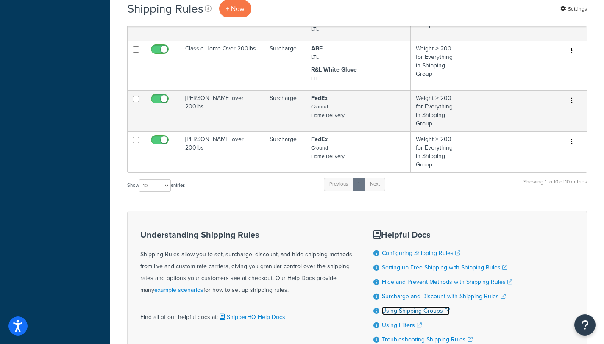
click at [396, 306] on link "Using Shipping Groups" at bounding box center [416, 310] width 68 height 9
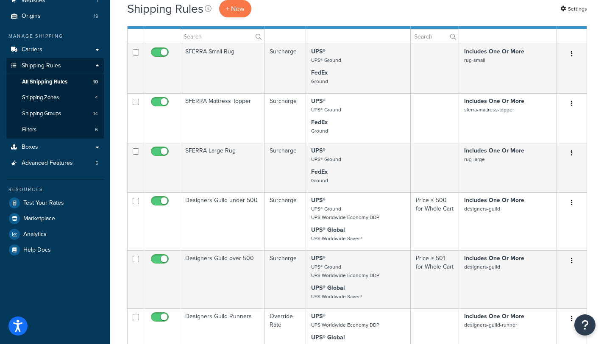
scroll to position [0, 0]
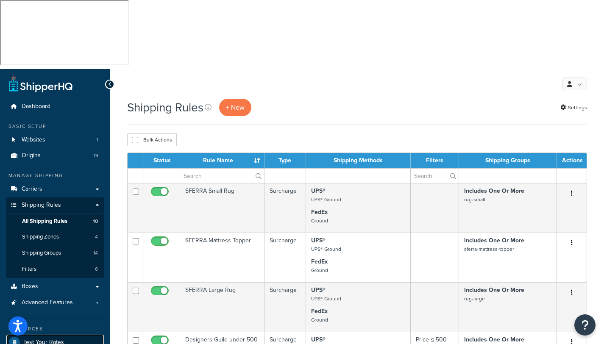
click at [44, 339] on span "Test Your Rates" at bounding box center [43, 342] width 41 height 7
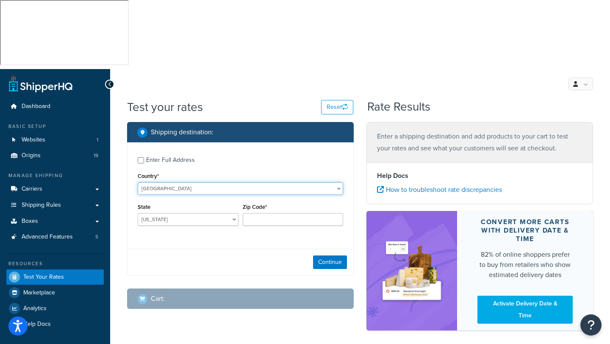
click at [319, 182] on select "United States United Kingdom Afghanistan Åland Islands Albania Algeria American…" at bounding box center [240, 188] width 205 height 13
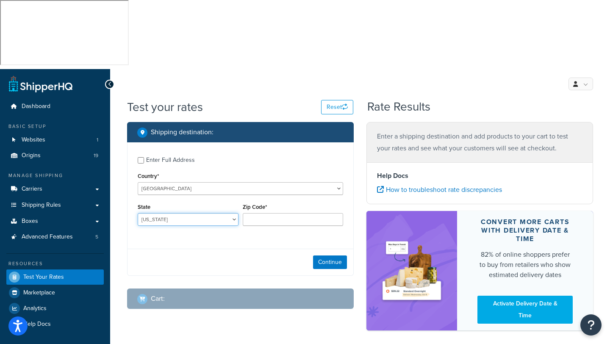
click at [188, 213] on select "Alabama Alaska American Samoa Arizona Arkansas Armed Forces Americas Armed Forc…" at bounding box center [188, 219] width 101 height 13
click at [159, 154] on div "Enter Full Address" at bounding box center [170, 160] width 49 height 12
click at [144, 157] on input "Enter Full Address" at bounding box center [141, 160] width 6 height 6
checkbox input "true"
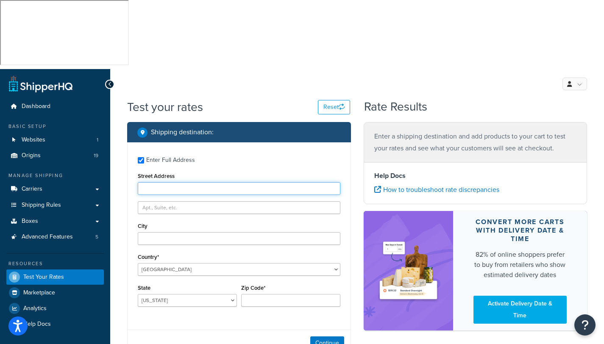
click at [152, 182] on input "Street Address" at bounding box center [239, 188] width 203 height 13
type input "5481 ely Road"
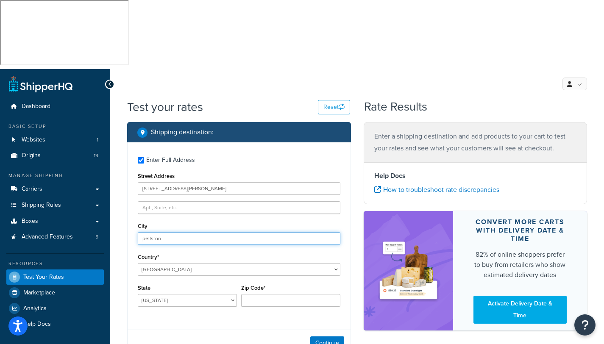
type input "pellston"
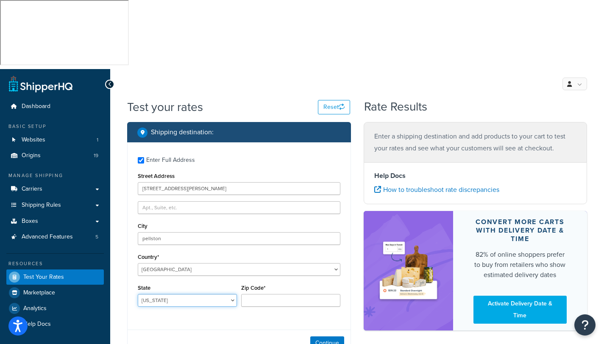
select select "MI"
type input "49769"
click at [333, 330] on div "Continue" at bounding box center [239, 343] width 223 height 27
click at [326, 336] on button "Continue" at bounding box center [327, 343] width 34 height 14
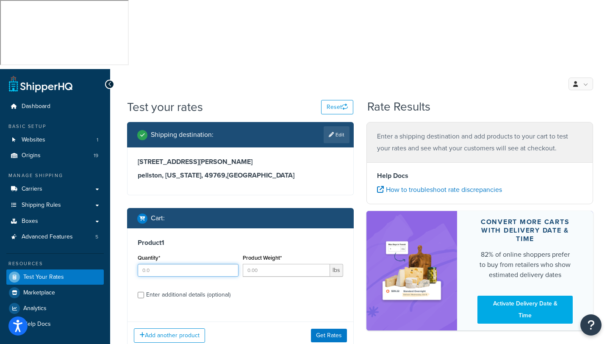
click at [193, 264] on input "Quantity*" at bounding box center [188, 270] width 101 height 13
type input "1"
click at [268, 264] on input "Product Weight*" at bounding box center [287, 270] width 88 height 13
type input "200"
click at [174, 289] on div "Enter additional details (optional)" at bounding box center [188, 295] width 84 height 12
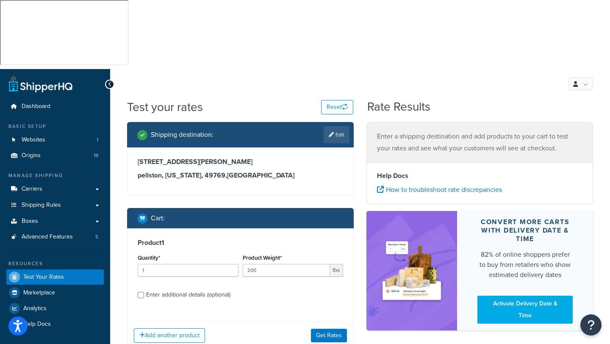
click at [144, 292] on input "Enter additional details (optional)" at bounding box center [141, 295] width 6 height 6
checkbox input "true"
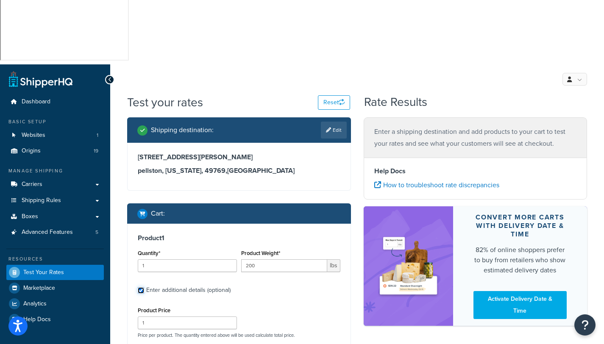
scroll to position [11, 0]
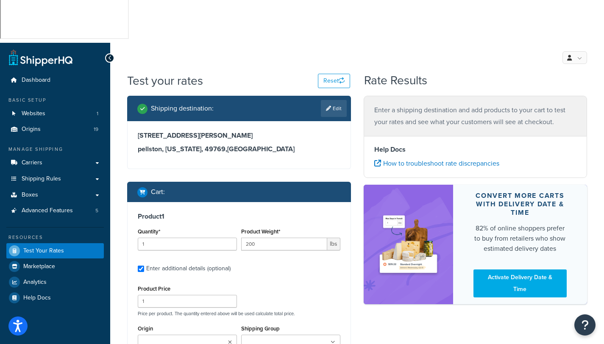
scroll to position [77, 0]
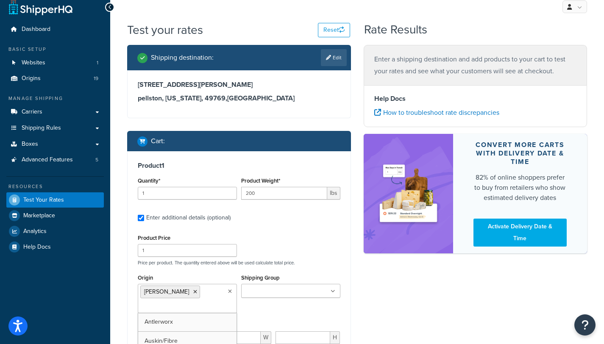
click at [289, 287] on input "Shipping Group" at bounding box center [281, 291] width 75 height 9
click at [373, 289] on div "Shipping destination : Edit 5481 ely Road pellston, Michigan, 49769 , United St…" at bounding box center [357, 266] width 472 height 443
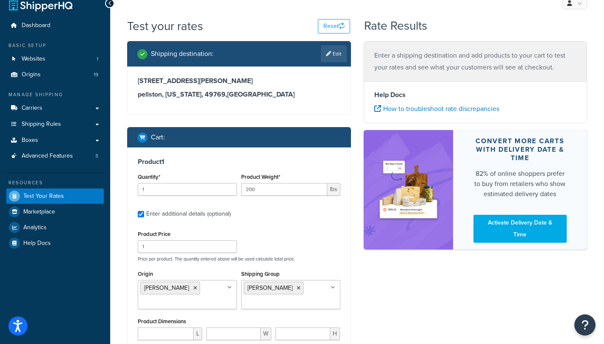
scroll to position [121, 0]
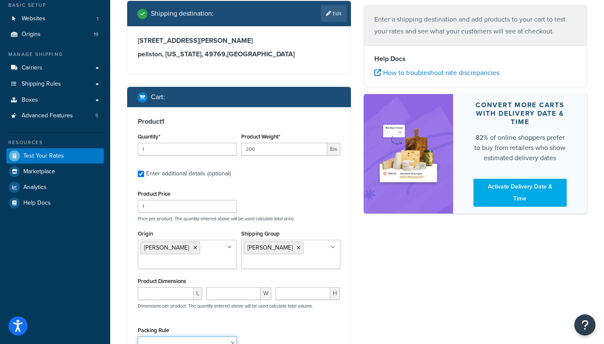
click at [233, 336] on select "Packing Rule" at bounding box center [187, 342] width 99 height 13
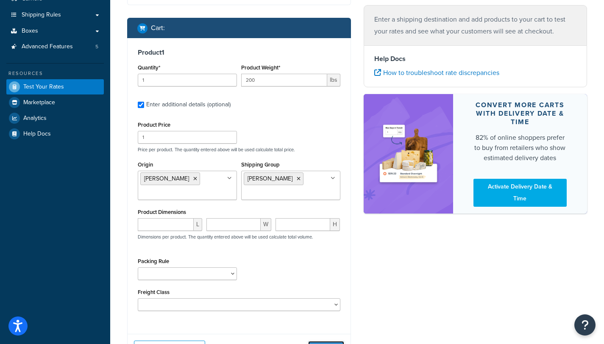
click at [335, 341] on button "Get Rates" at bounding box center [326, 348] width 36 height 14
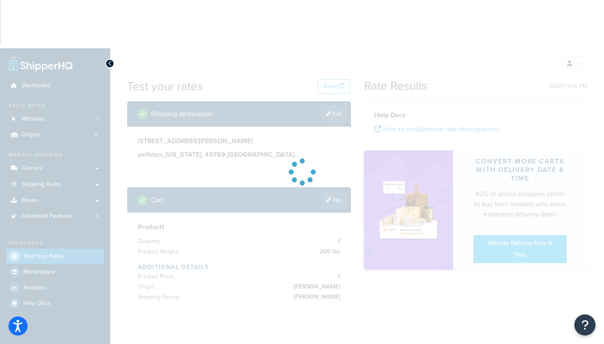
scroll to position [0, 0]
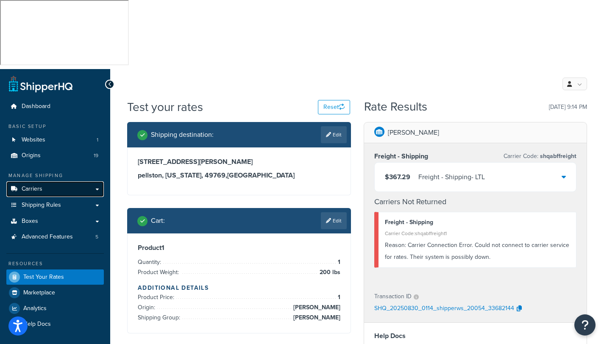
click at [55, 181] on link "Carriers" at bounding box center [54, 189] width 97 height 16
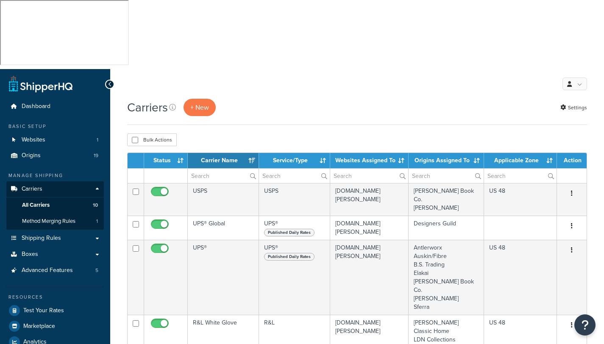
select select "15"
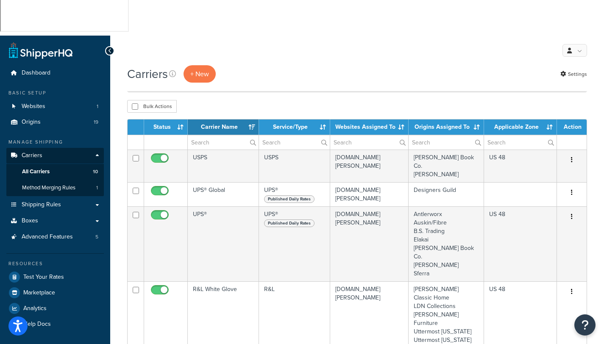
scroll to position [23, 0]
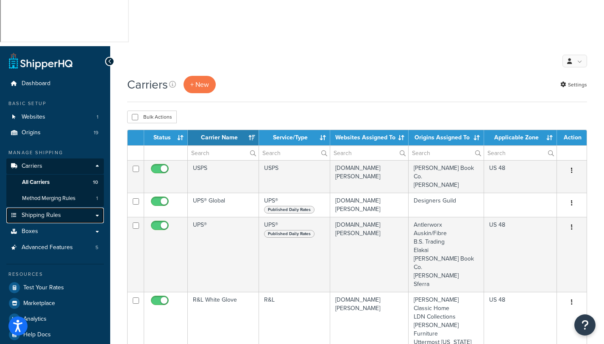
click at [49, 212] on span "Shipping Rules" at bounding box center [41, 215] width 39 height 7
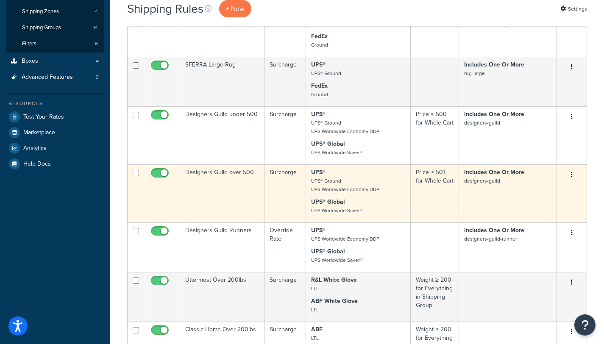
scroll to position [232, 0]
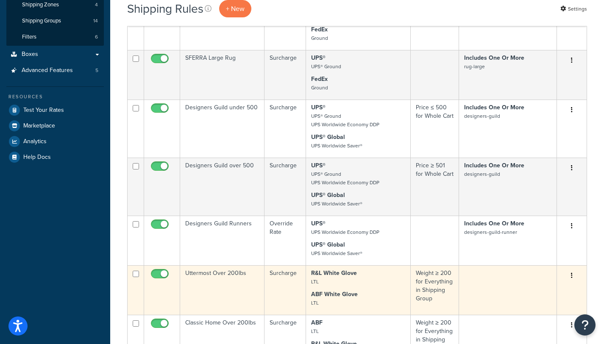
click at [341, 269] on strong "R&L White Glove" at bounding box center [334, 273] width 46 height 9
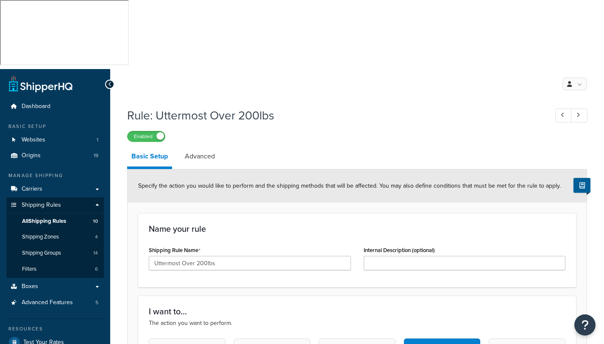
select select "ITEM"
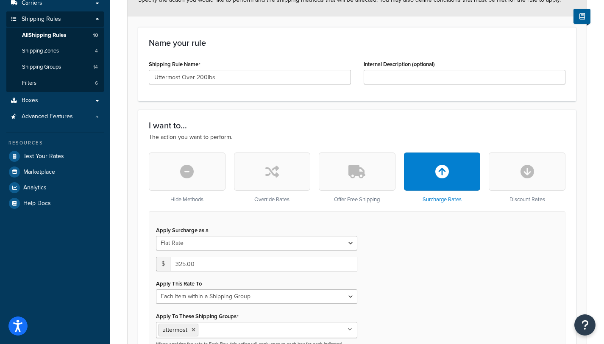
scroll to position [207, 0]
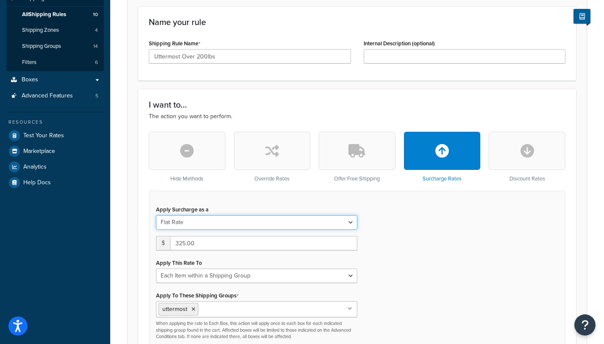
click at [352, 215] on select "Flat Rate Percentage Flat Rate & Percentage" at bounding box center [256, 222] width 201 height 14
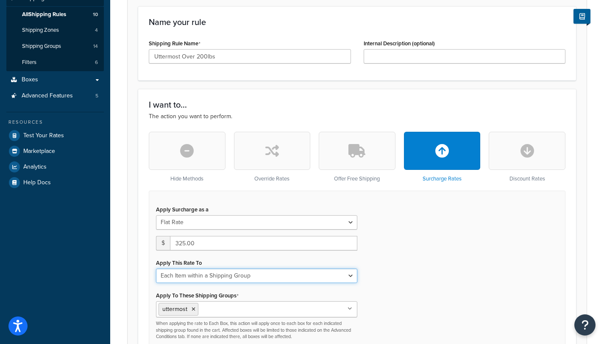
click at [353, 269] on select "Entire Cart Each Shipment in the Cart Each Origin in the Cart Each Shipping Gro…" at bounding box center [256, 276] width 201 height 14
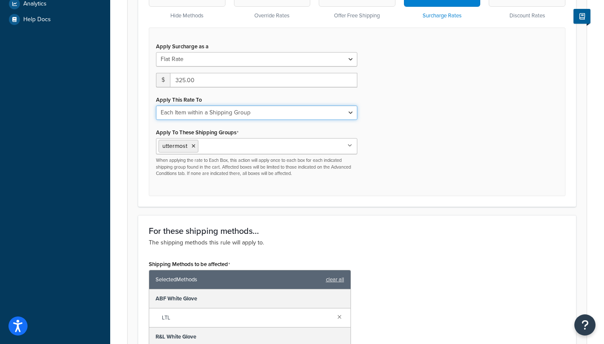
scroll to position [394, 0]
